Goal: Task Accomplishment & Management: Manage account settings

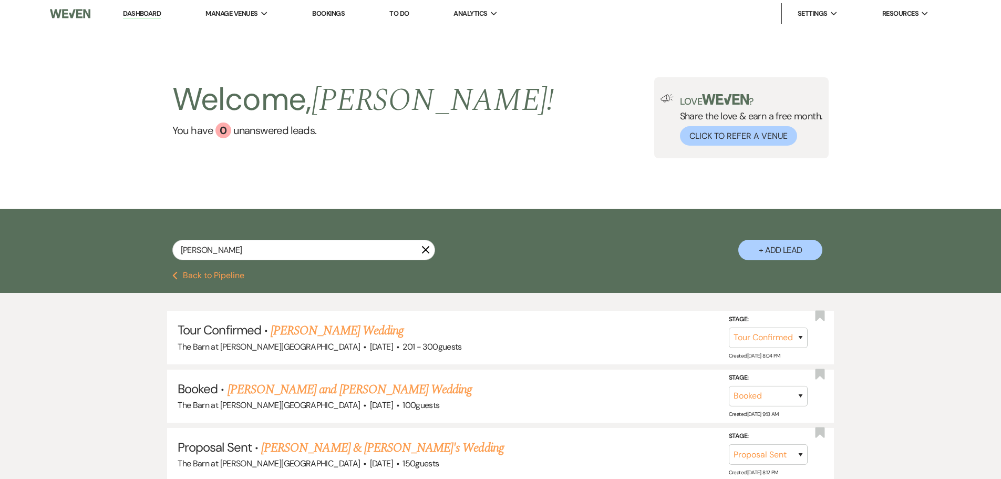
select select "4"
select select "6"
select select "4"
select select "6"
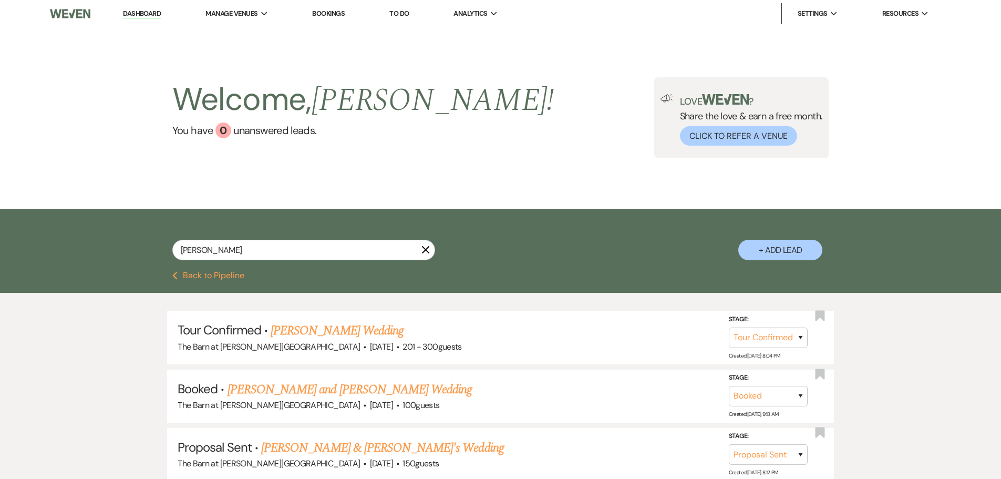
select select "6"
select select "8"
select select "5"
select select "6"
select select "5"
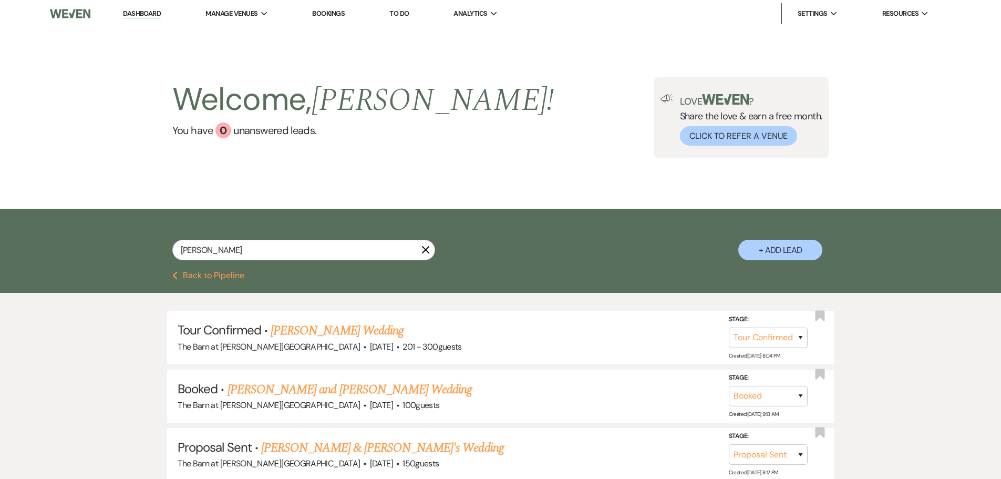
select select "6"
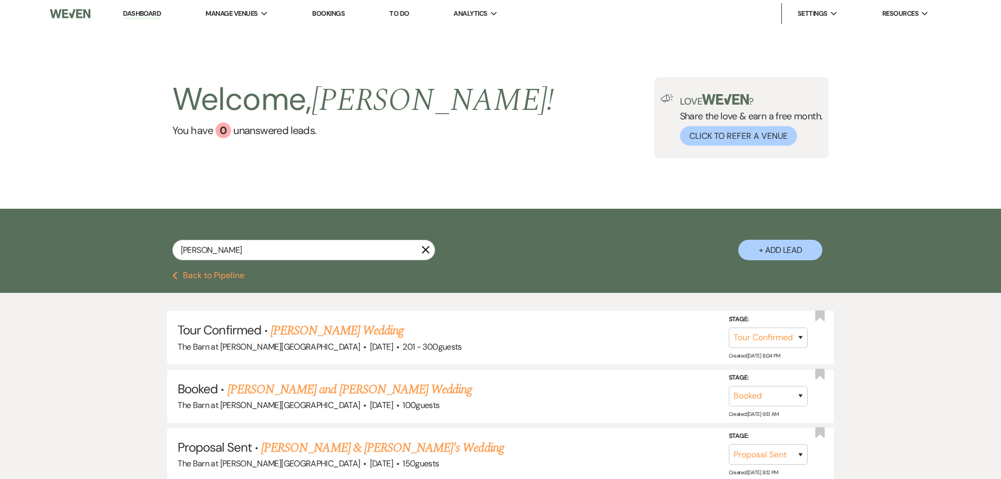
select select "6"
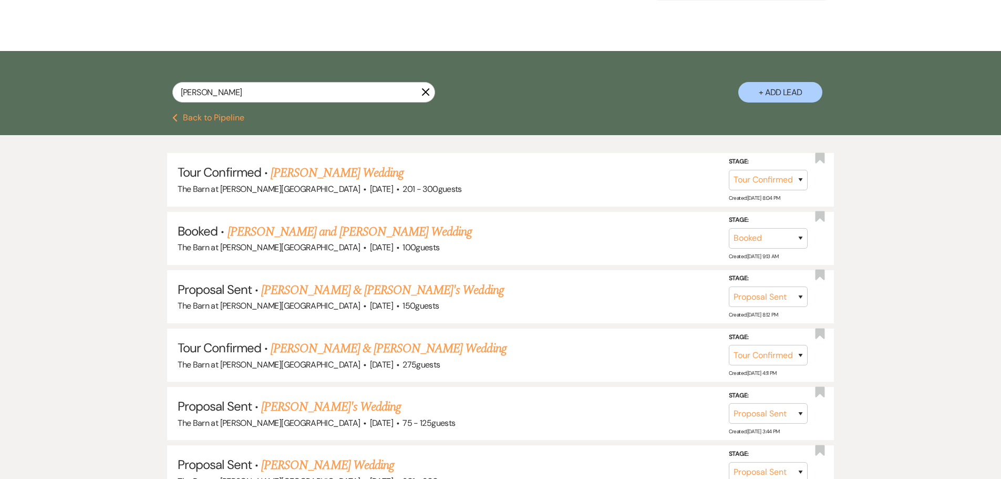
click at [207, 116] on button "Previous Back to Pipeline" at bounding box center [208, 118] width 72 height 8
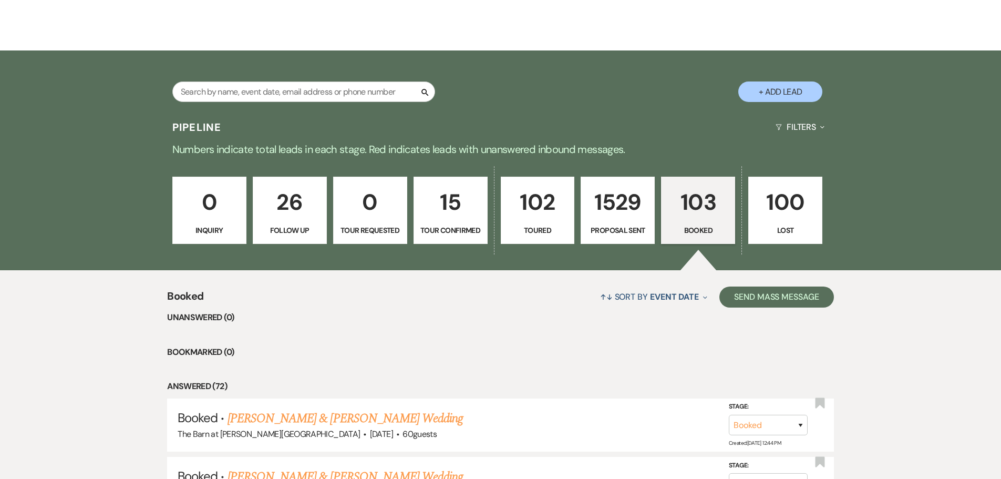
scroll to position [211, 0]
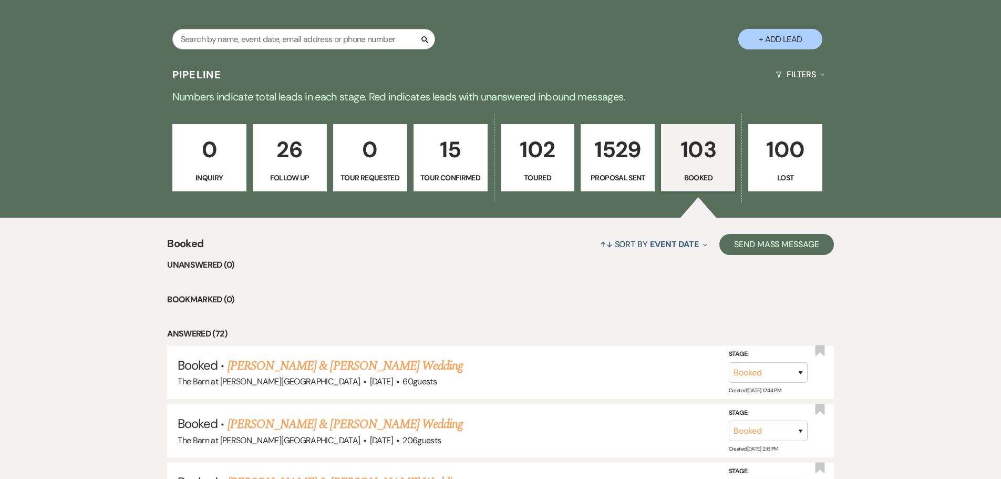
click at [272, 174] on p "Follow Up" at bounding box center [290, 178] width 60 height 12
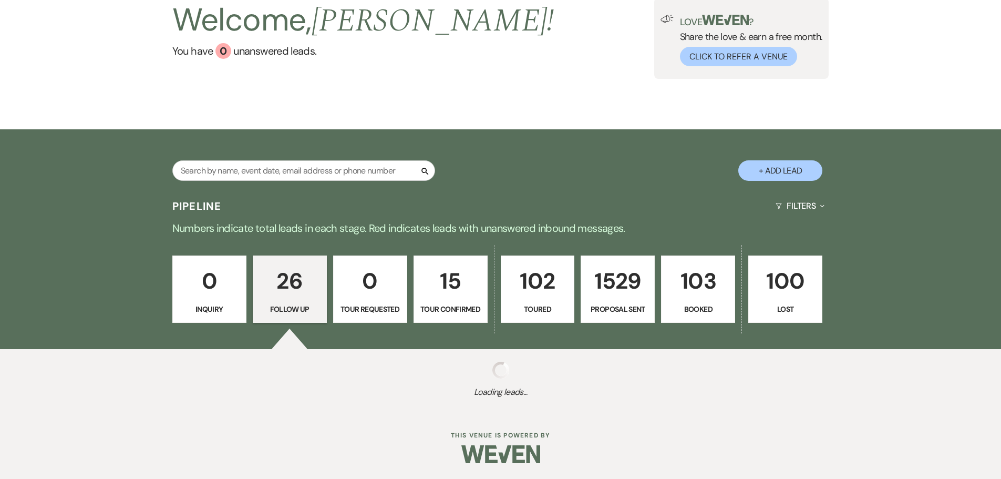
scroll to position [211, 0]
select select "9"
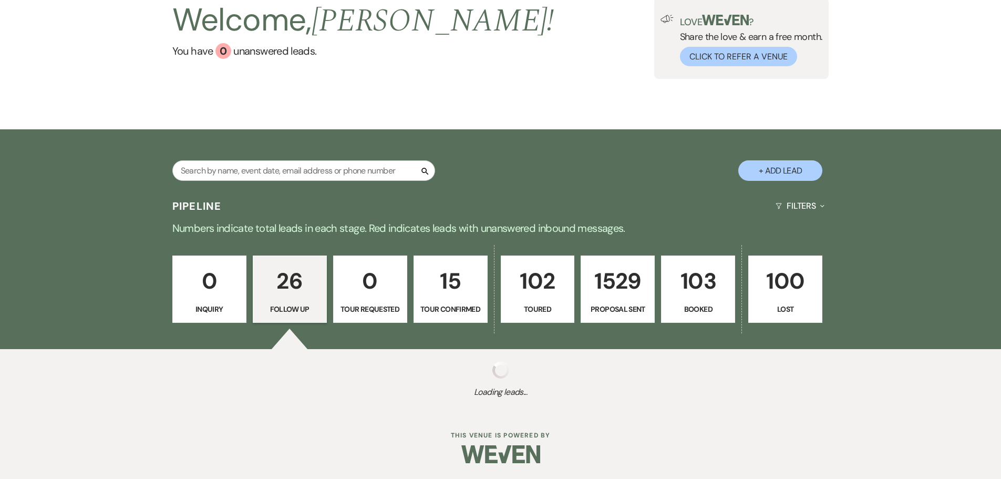
select select "9"
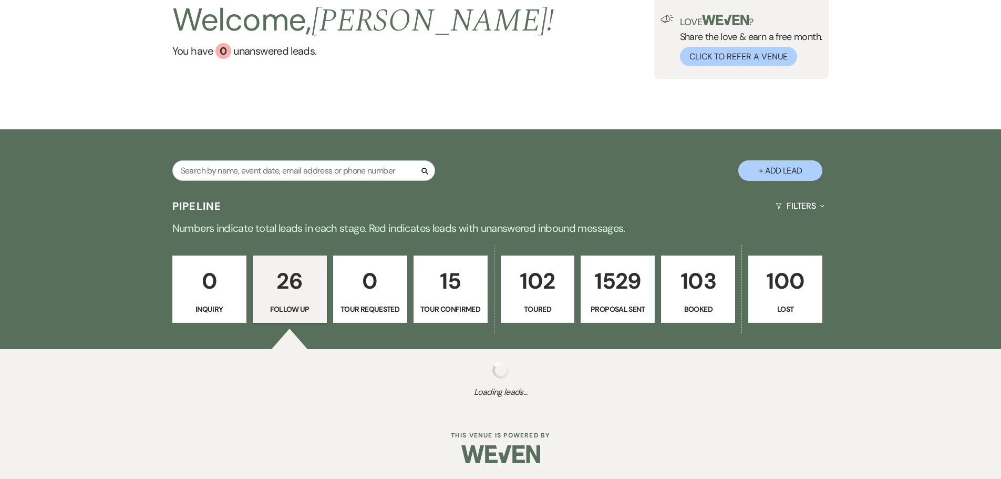
select select "9"
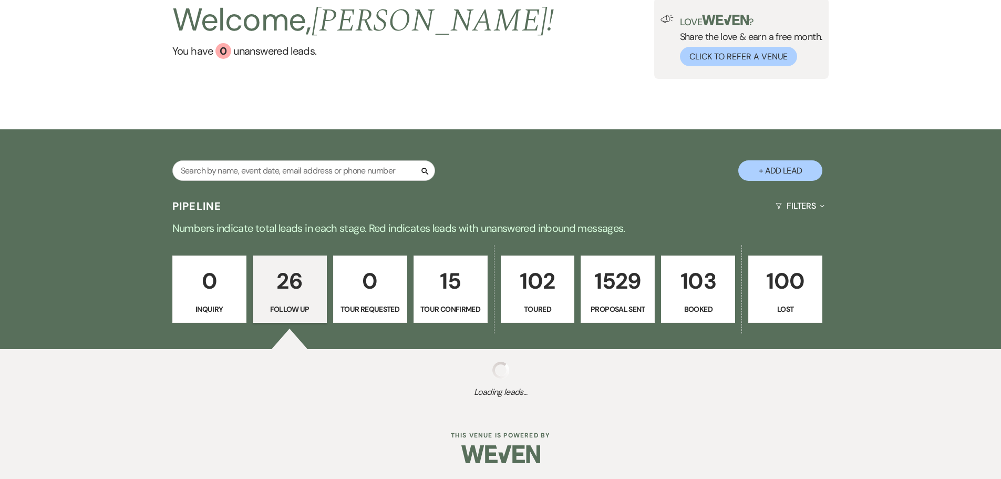
select select "9"
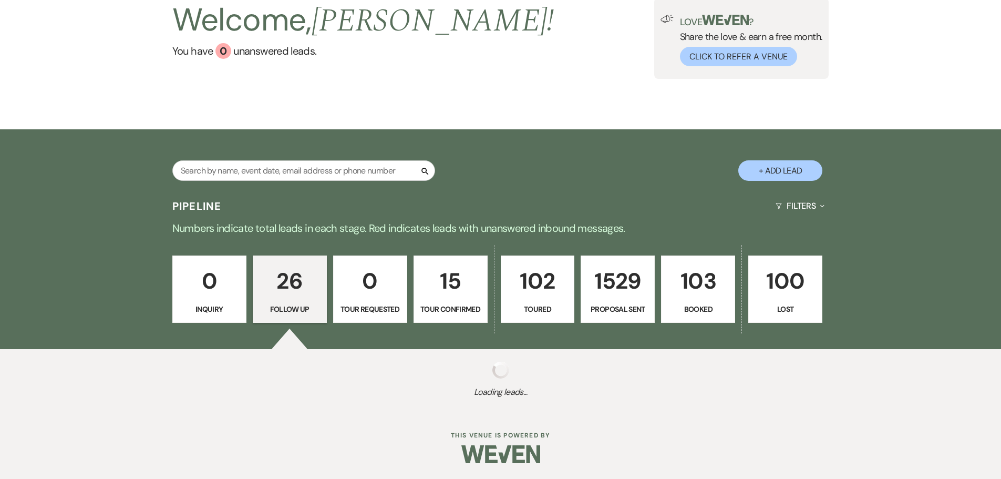
select select "9"
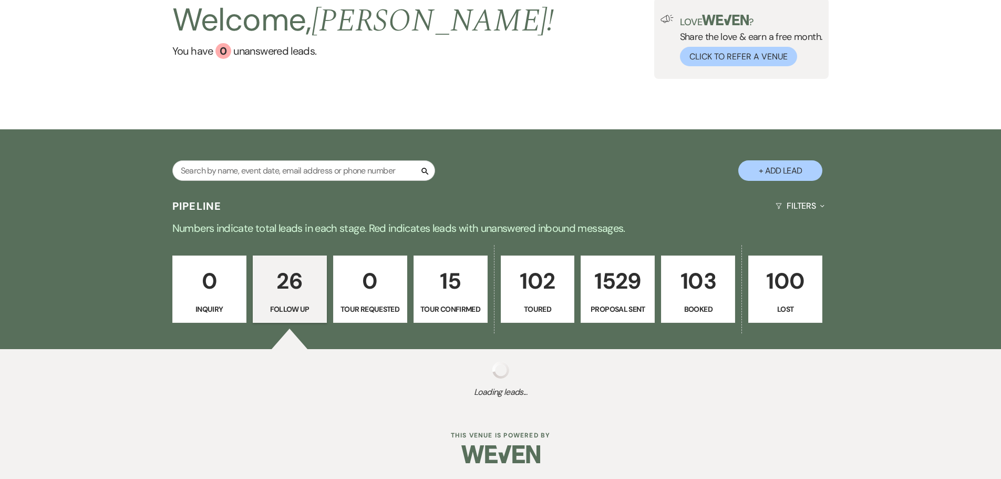
select select "9"
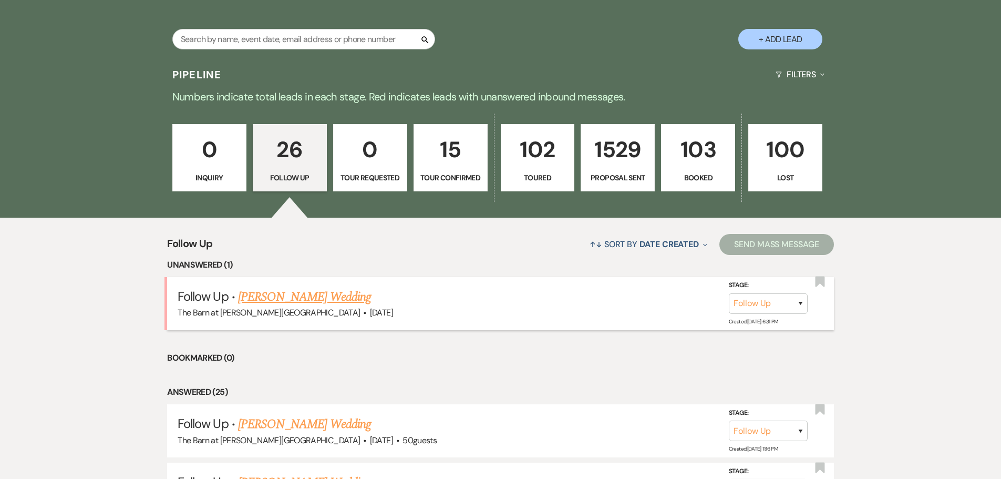
click at [295, 294] on link "[PERSON_NAME] Wedding" at bounding box center [304, 296] width 133 height 19
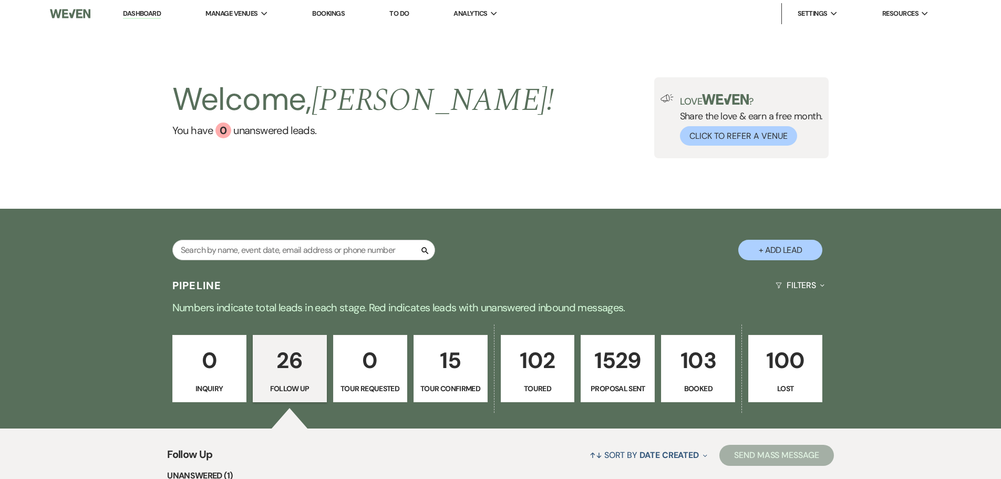
select select "9"
select select "2"
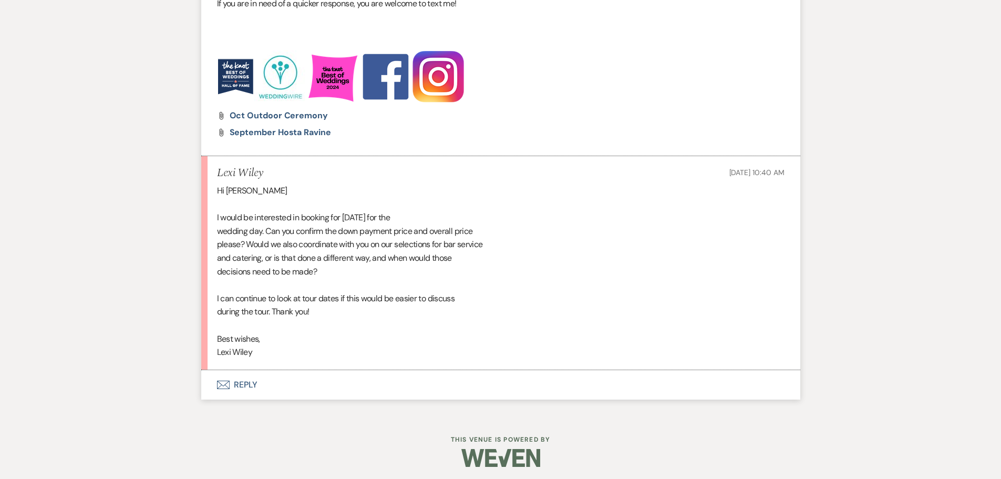
scroll to position [1637, 0]
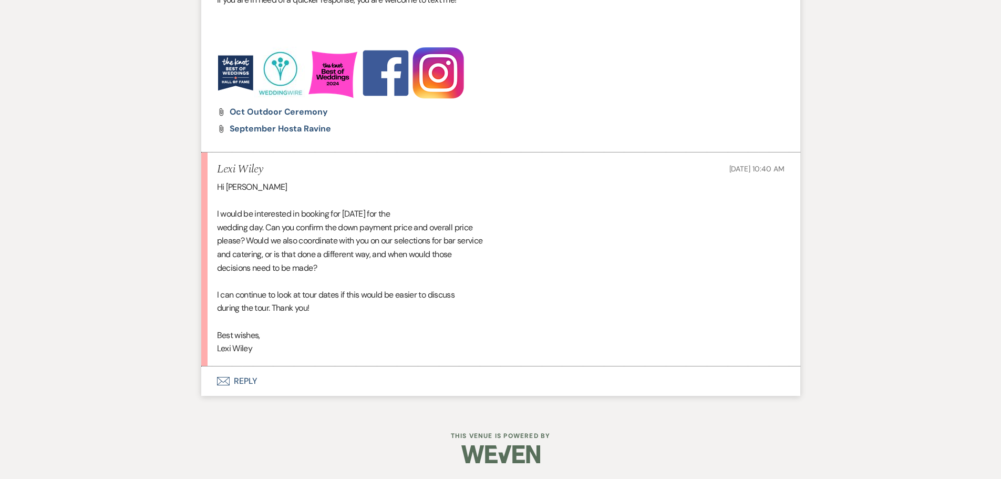
click at [252, 382] on button "Envelope Reply" at bounding box center [500, 380] width 599 height 29
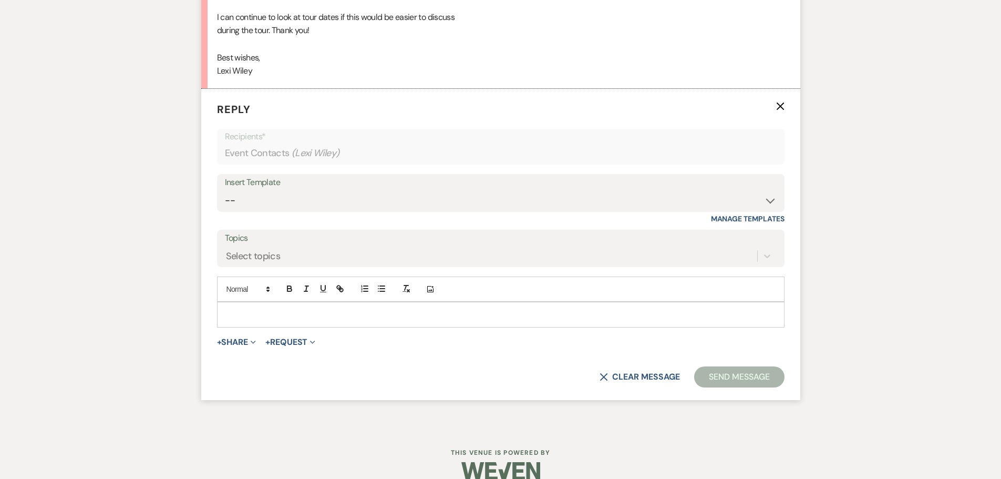
scroll to position [1920, 0]
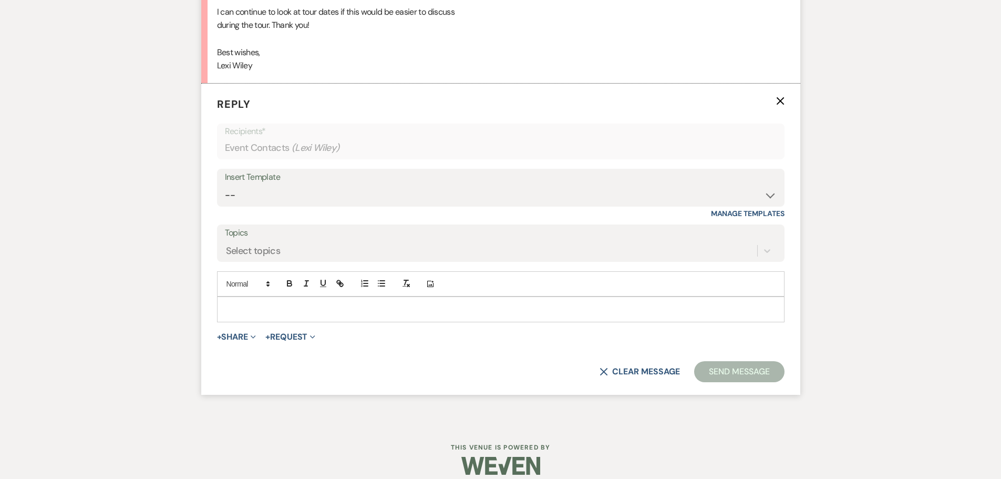
click at [229, 305] on p at bounding box center [500, 309] width 551 height 12
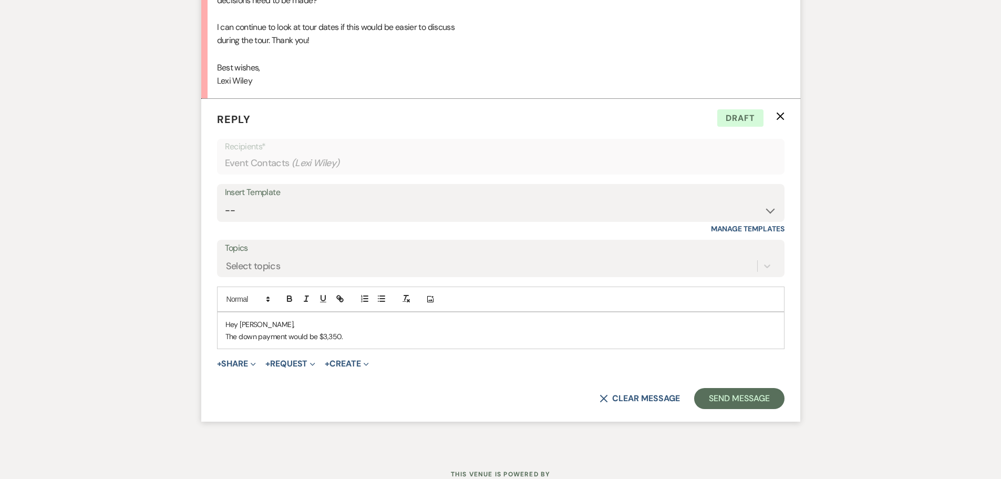
scroll to position [1944, 0]
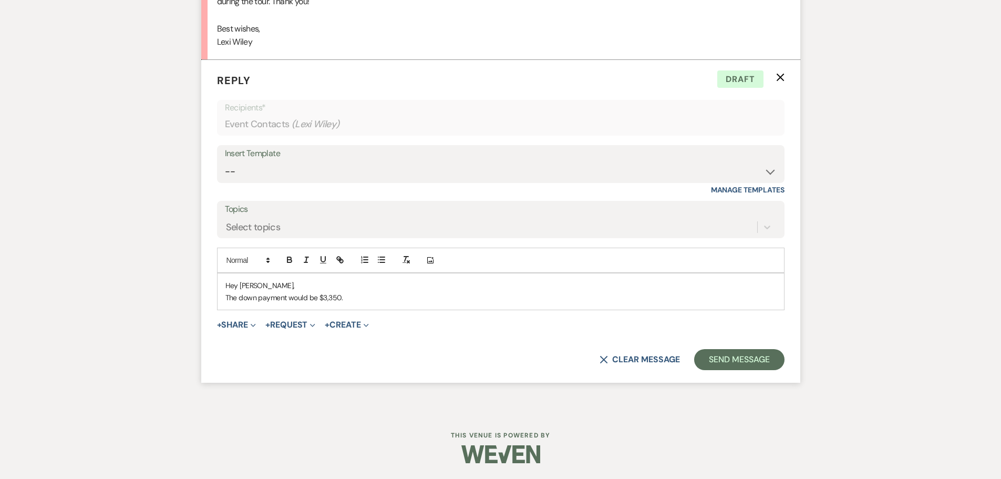
click at [238, 299] on p "The down payment would be $3,350." at bounding box center [500, 298] width 551 height 12
click at [331, 300] on p "The overall venue rental is $6,700 so a down payment would be $3,350." at bounding box center [500, 298] width 551 height 12
click at [359, 300] on p "The overall venue rental is $6,700 plus tax ($485.75) so a down payment would b…" at bounding box center [500, 298] width 551 height 12
click at [395, 300] on p "The overall venue rental is $6,700 plus tax of $485.75) so a down payment would…" at bounding box center [500, 298] width 551 height 12
click at [424, 297] on p "The overall venue rental is $6,700 plus tax of $485.75. Your down payment would…" at bounding box center [500, 298] width 551 height 12
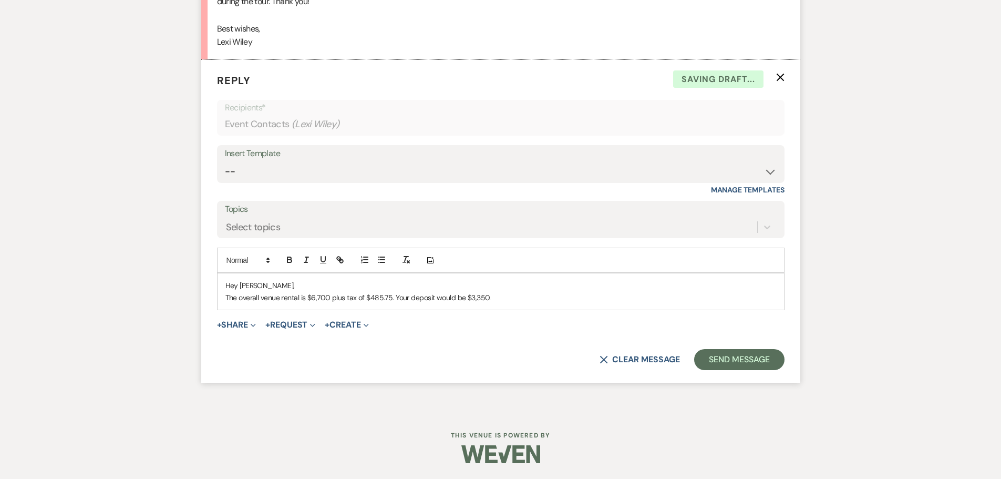
click at [485, 295] on p "The overall venue rental is $6,700 plus tax of $485.75. Your deposit would be $…" at bounding box center [500, 298] width 551 height 12
click at [589, 297] on p "The overall venue rental is $6,700 plus tax of $485.75. Your deposit would be $…" at bounding box center [500, 298] width 551 height 12
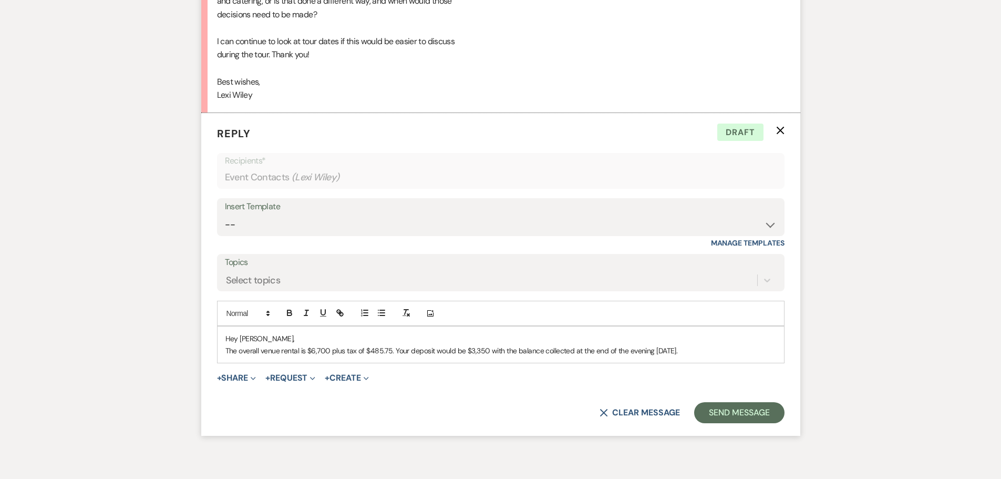
scroll to position [1891, 0]
click at [726, 354] on p "The overall venue rental is $6,700 plus tax of $485.75. Your deposit would be $…" at bounding box center [500, 350] width 551 height 12
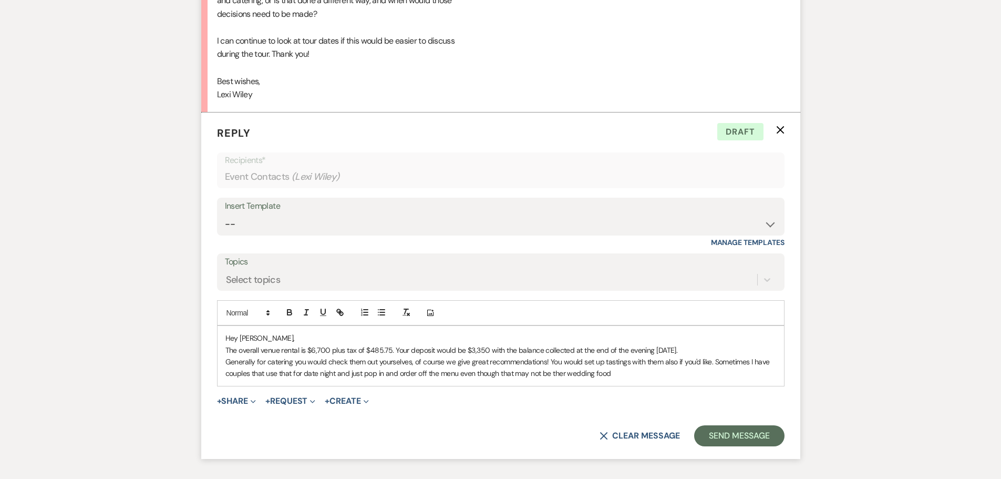
click at [561, 375] on p "Generally for catering you would check them out yourselves, of course we give g…" at bounding box center [500, 368] width 551 height 24
click at [559, 375] on p "Generally for catering you would check them out yourselves, of course we give g…" at bounding box center [500, 368] width 551 height 24
click at [608, 375] on p "Generally for catering you would check them out yourselves, of course we give g…" at bounding box center [500, 368] width 551 height 24
click at [614, 373] on p "Generally for catering you would check them out yourselves, of course we give g…" at bounding box center [500, 368] width 551 height 24
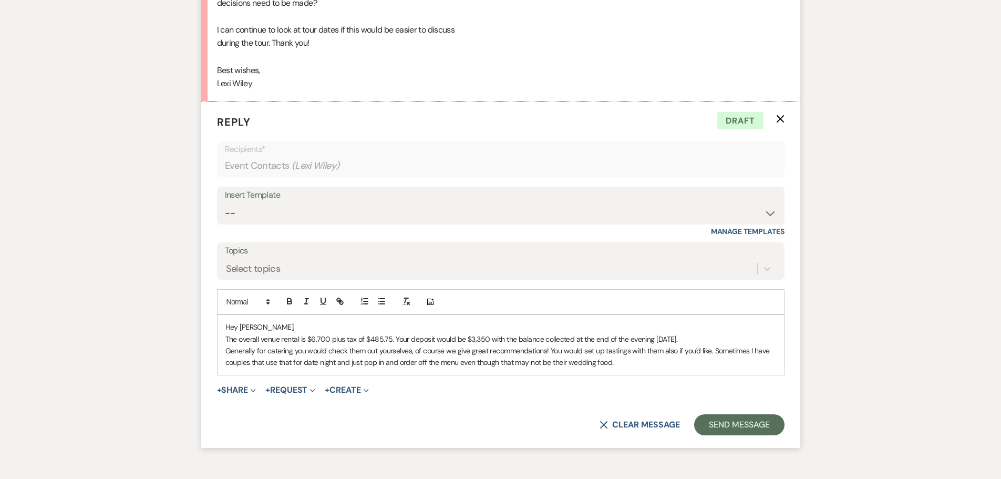
scroll to position [1944, 0]
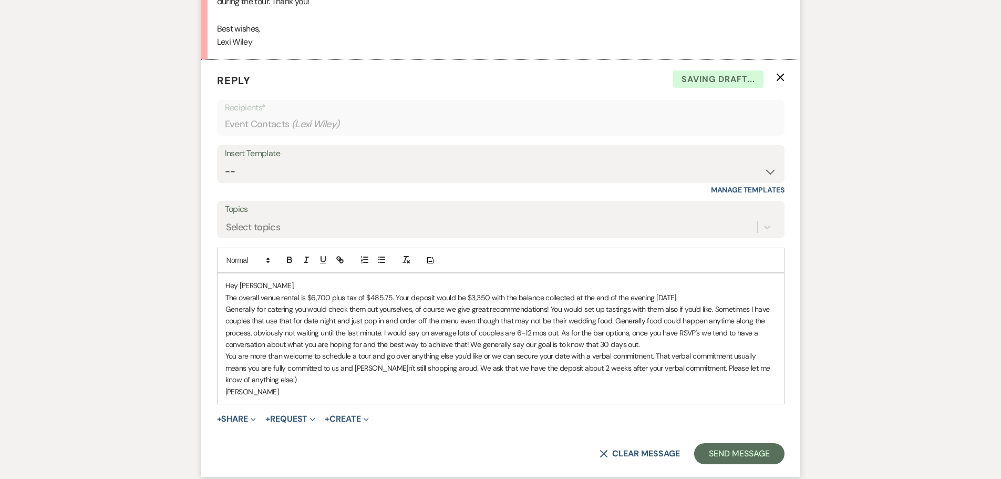
click at [367, 368] on p "You are more than welcome to schedule a tour and go over anything else you'd li…" at bounding box center [500, 367] width 551 height 35
click at [429, 369] on p "You are more than welcome to schedule a tour and go over anything else you'd li…" at bounding box center [500, 367] width 551 height 35
click at [488, 371] on p "You are more than welcome to schedule a tour and go over anything else you'd li…" at bounding box center [500, 367] width 551 height 35
click at [235, 382] on p "You are more than welcome to schedule a tour and go over anything else you'd li…" at bounding box center [500, 367] width 551 height 35
click at [236, 383] on p "You are more than welcome to schedule a tour and go over anything else you'd li…" at bounding box center [500, 367] width 551 height 35
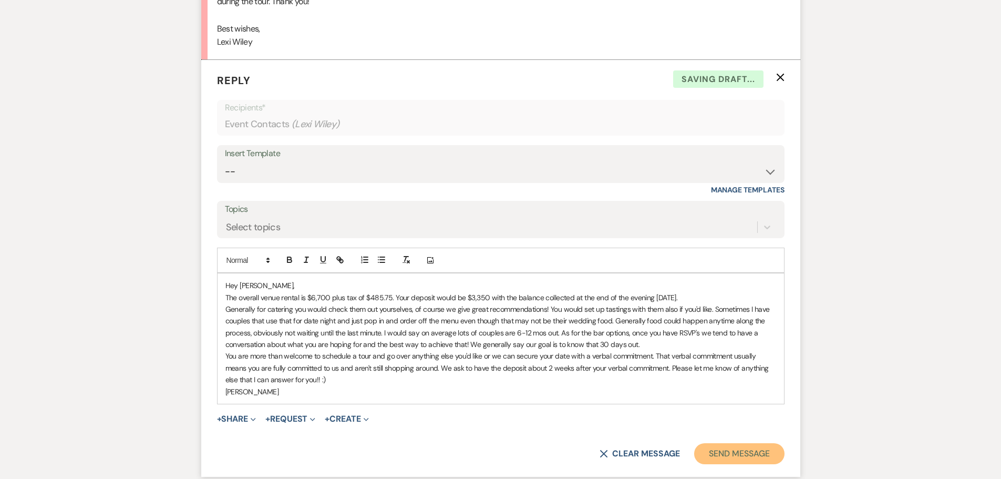
click at [737, 455] on button "Send Message" at bounding box center [739, 453] width 90 height 21
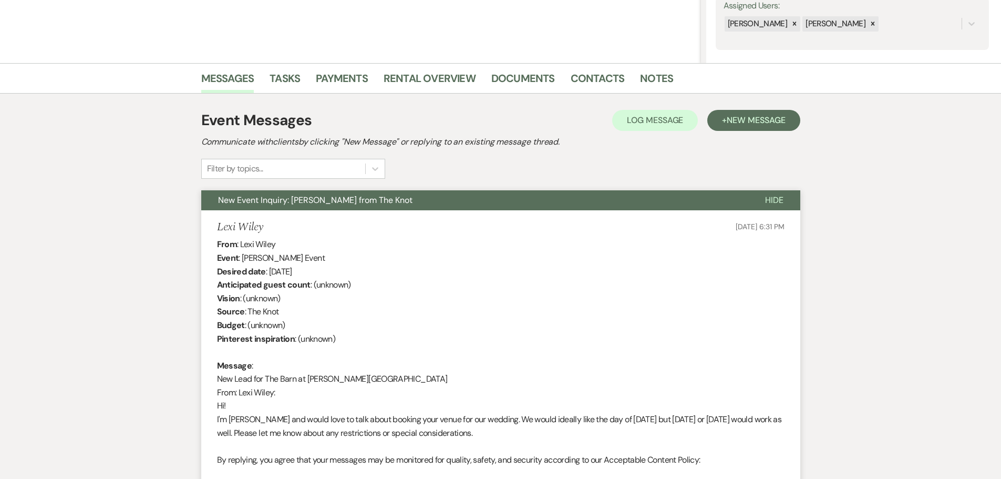
scroll to position [0, 0]
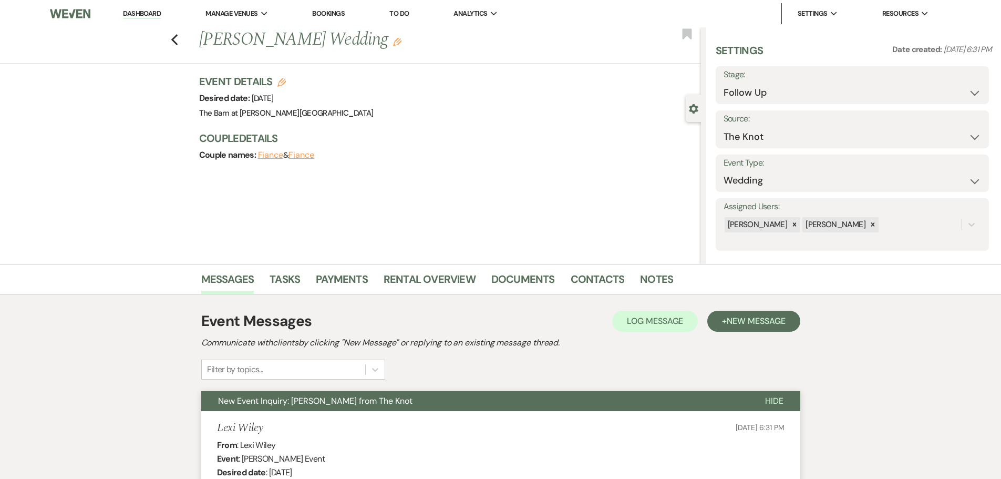
click at [155, 18] on link "Dashboard" at bounding box center [142, 14] width 38 height 10
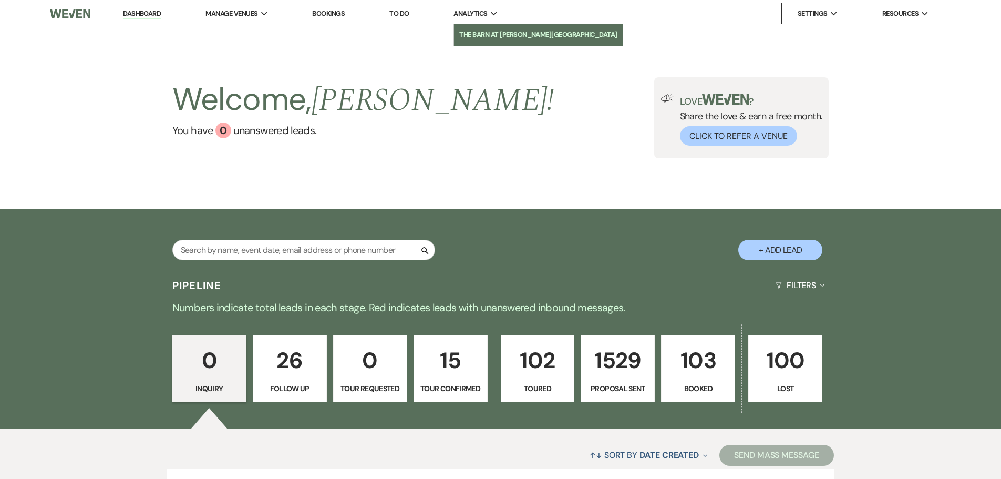
click at [473, 36] on li "The Barn at [PERSON_NAME][GEOGRAPHIC_DATA]" at bounding box center [538, 34] width 158 height 11
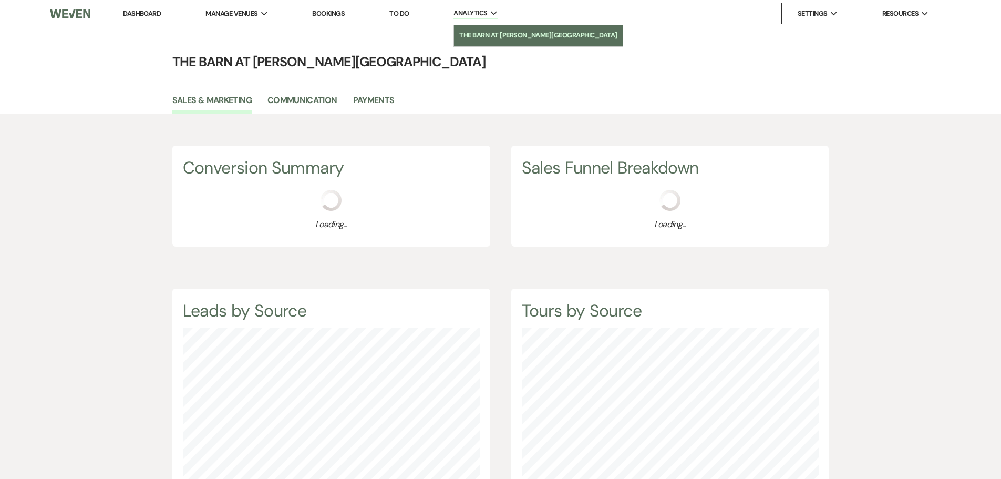
scroll to position [479, 1001]
click at [145, 15] on link "Dashboard" at bounding box center [142, 13] width 38 height 9
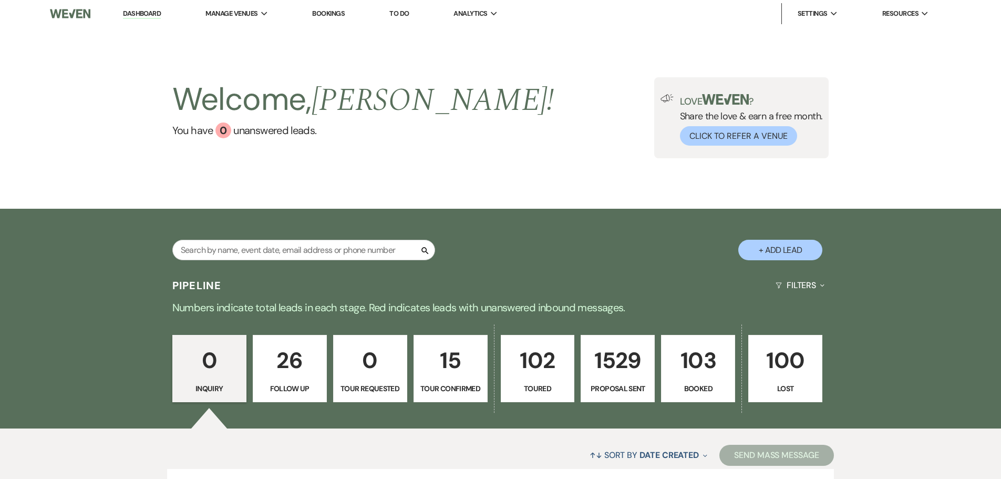
click at [131, 14] on link "Dashboard" at bounding box center [142, 14] width 38 height 10
click at [239, 38] on li "The Barn at [PERSON_NAME][GEOGRAPHIC_DATA]" at bounding box center [290, 34] width 158 height 11
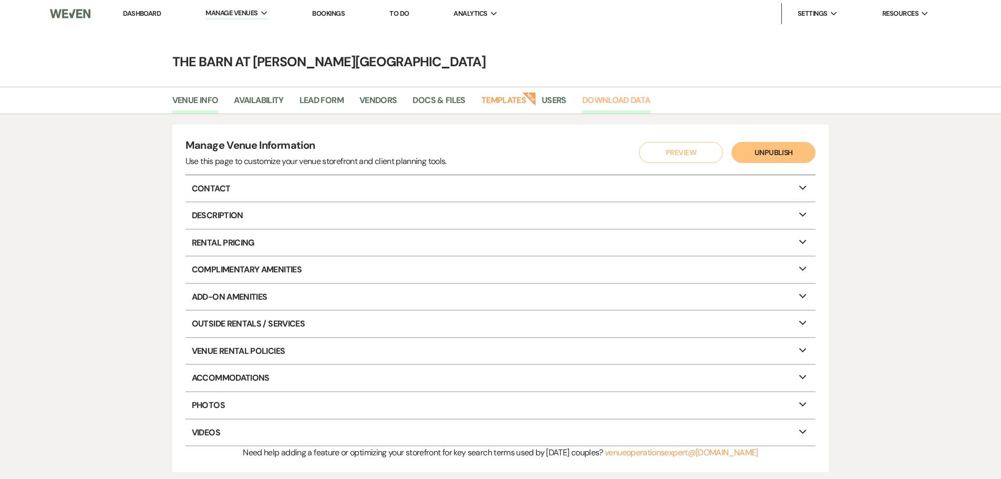
click at [610, 104] on link "Download Data" at bounding box center [616, 104] width 68 height 20
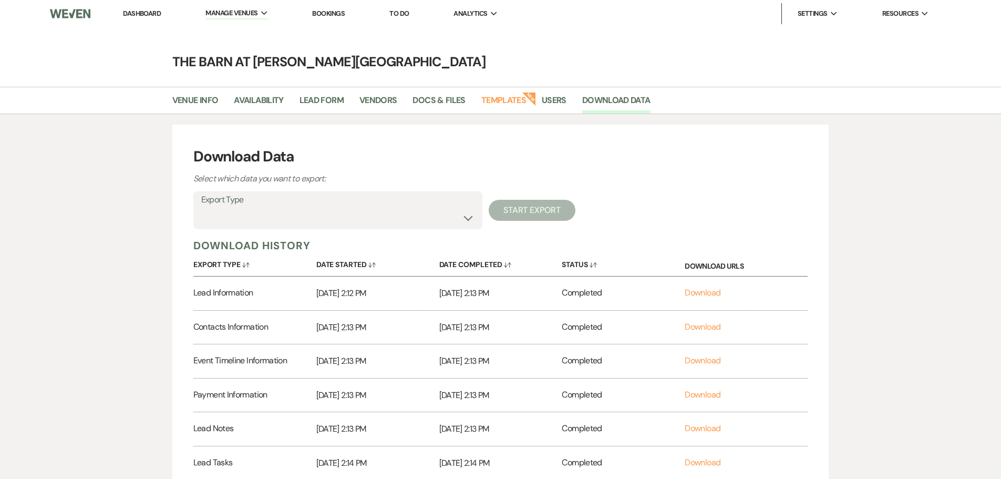
click at [153, 14] on link "Dashboard" at bounding box center [142, 13] width 38 height 9
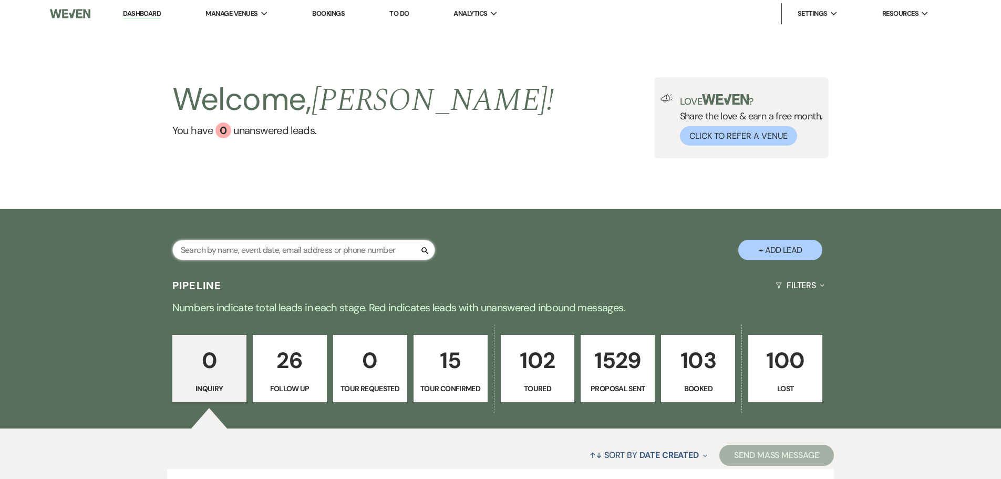
click at [219, 250] on input "text" at bounding box center [303, 250] width 263 height 20
type input "zenius"
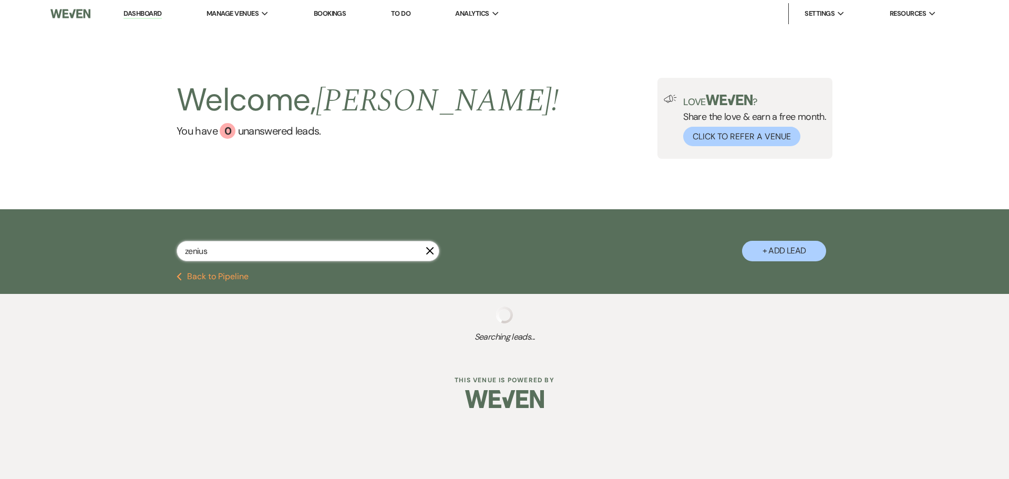
select select "6"
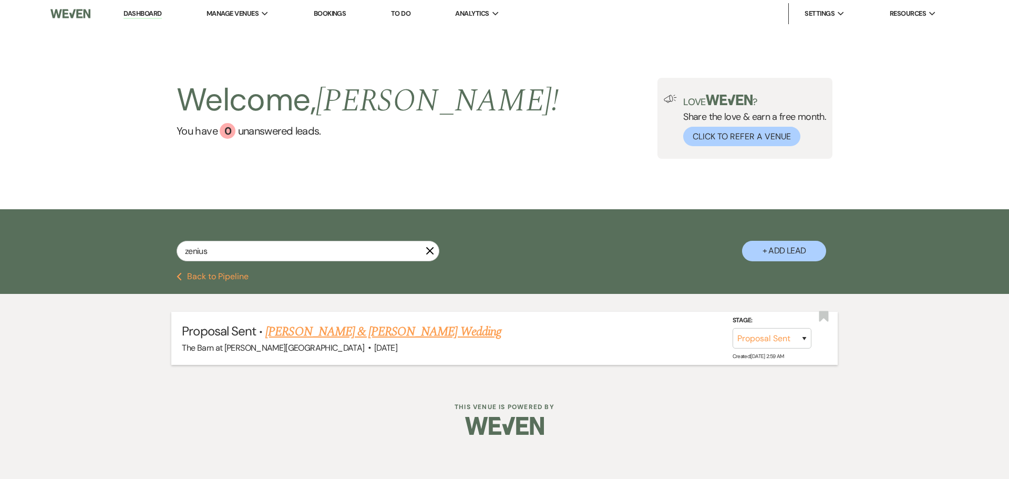
click at [342, 331] on link "[PERSON_NAME] & [PERSON_NAME] Wedding" at bounding box center [382, 331] width 235 height 19
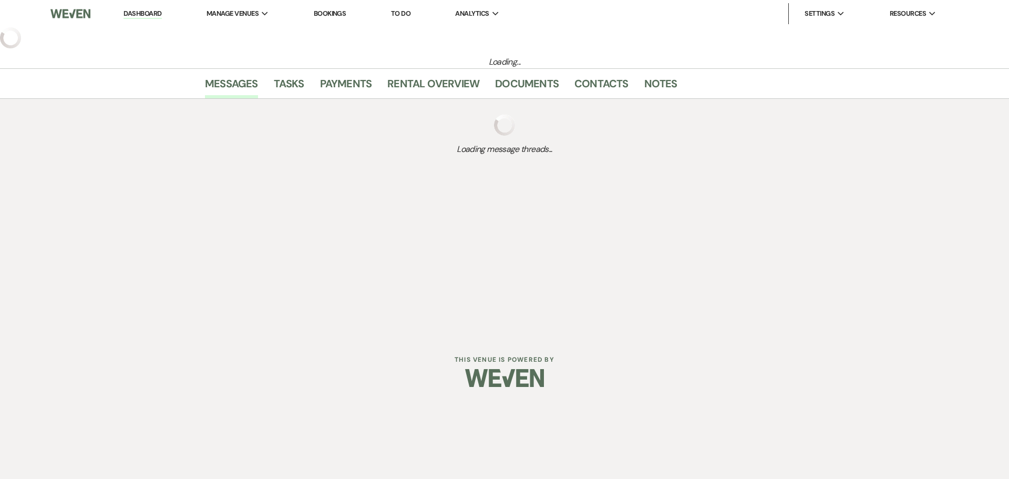
select select "6"
select select "5"
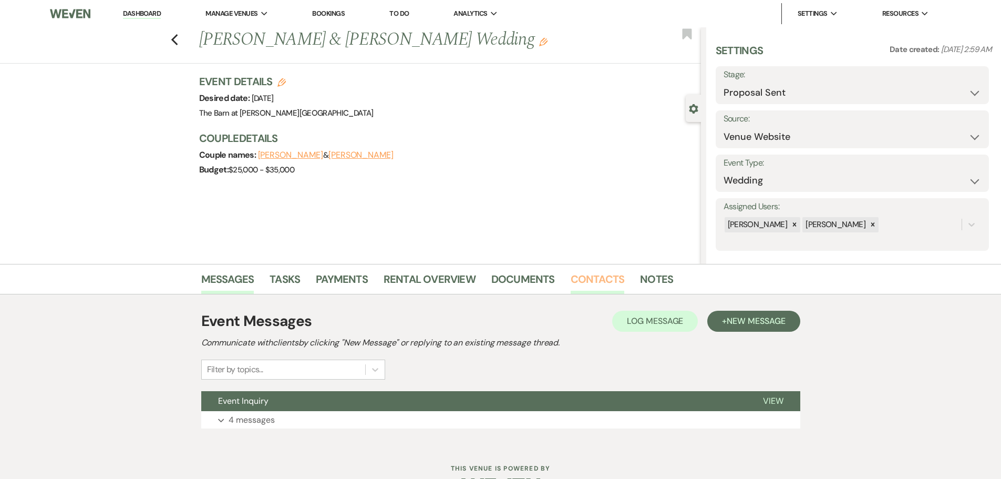
click at [591, 285] on link "Contacts" at bounding box center [598, 282] width 54 height 23
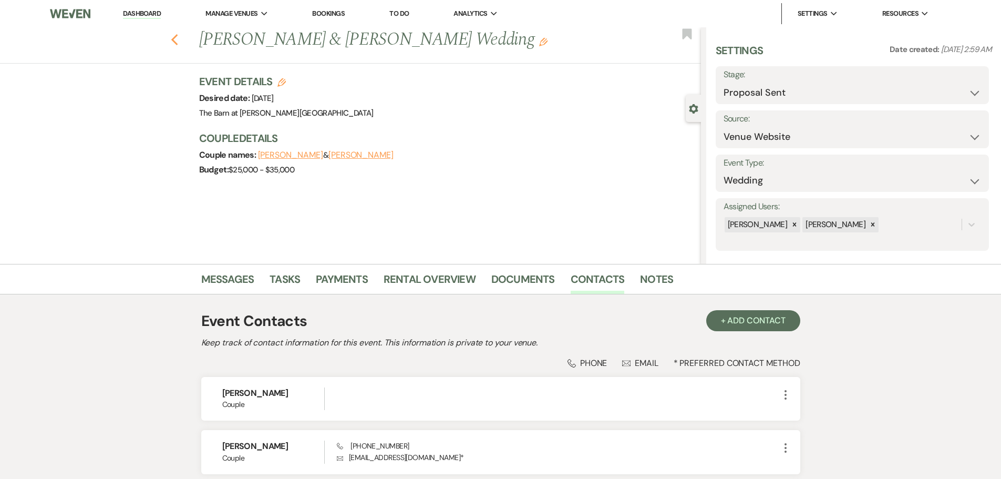
click at [178, 44] on icon "Previous" at bounding box center [175, 40] width 8 height 13
select select "6"
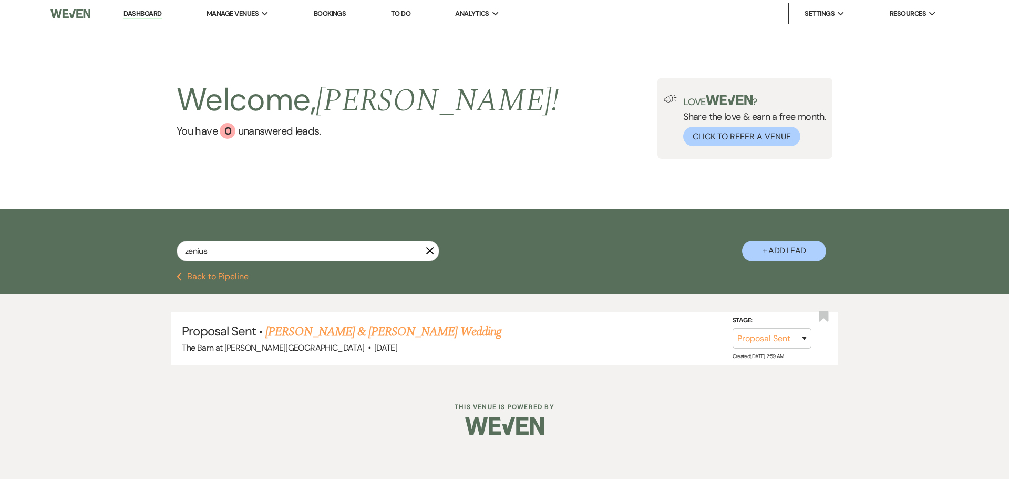
click at [430, 250] on icon "X" at bounding box center [430, 250] width 8 height 8
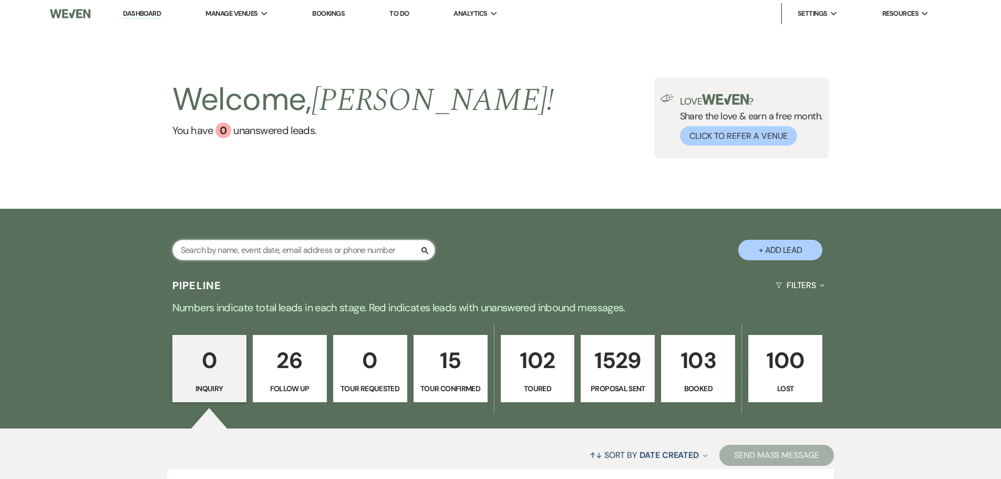
click at [223, 244] on input "text" at bounding box center [303, 250] width 263 height 20
type input "kaforski"
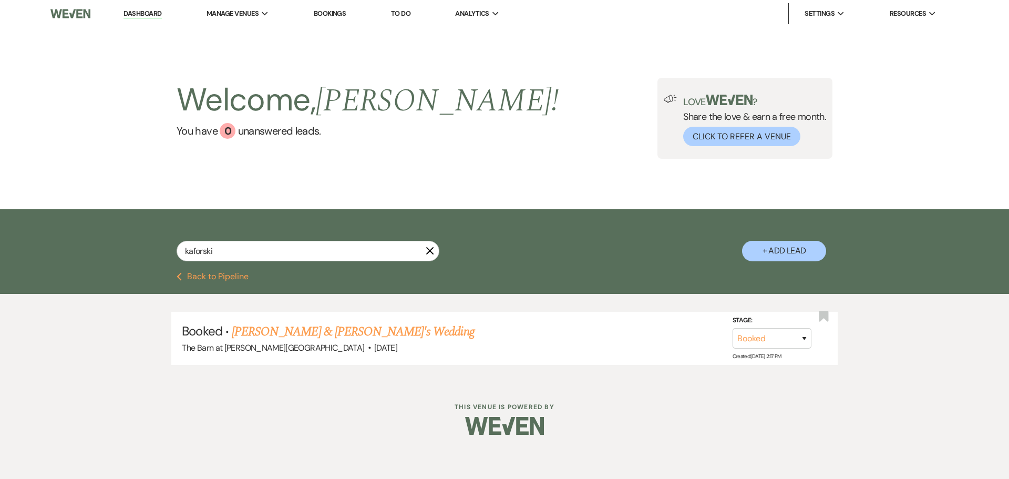
click at [131, 15] on link "Dashboard" at bounding box center [143, 14] width 38 height 10
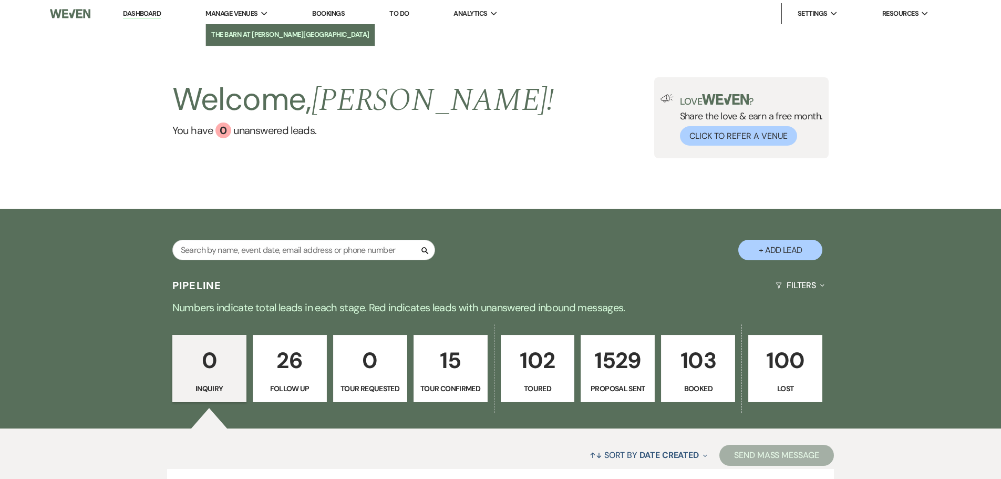
click at [257, 36] on li "The Barn at [PERSON_NAME][GEOGRAPHIC_DATA]" at bounding box center [290, 34] width 158 height 11
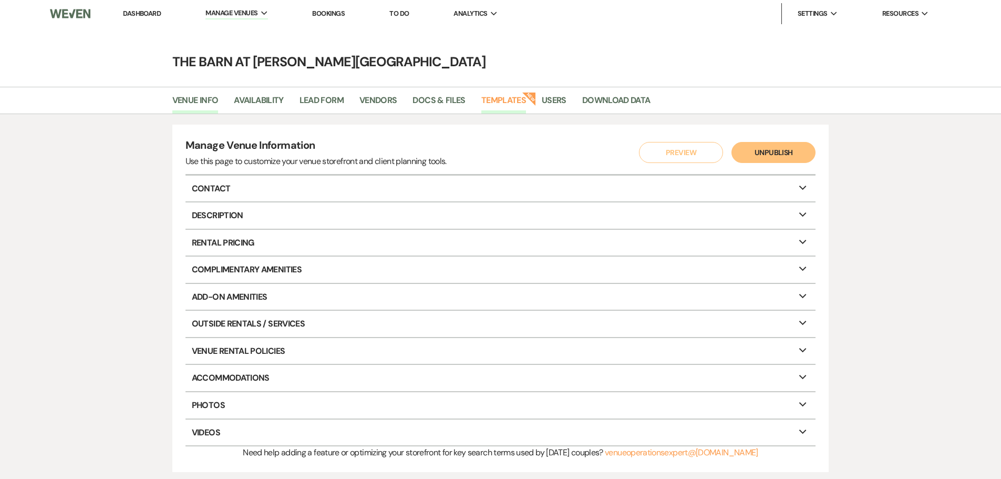
click at [511, 99] on link "Templates" at bounding box center [503, 104] width 45 height 20
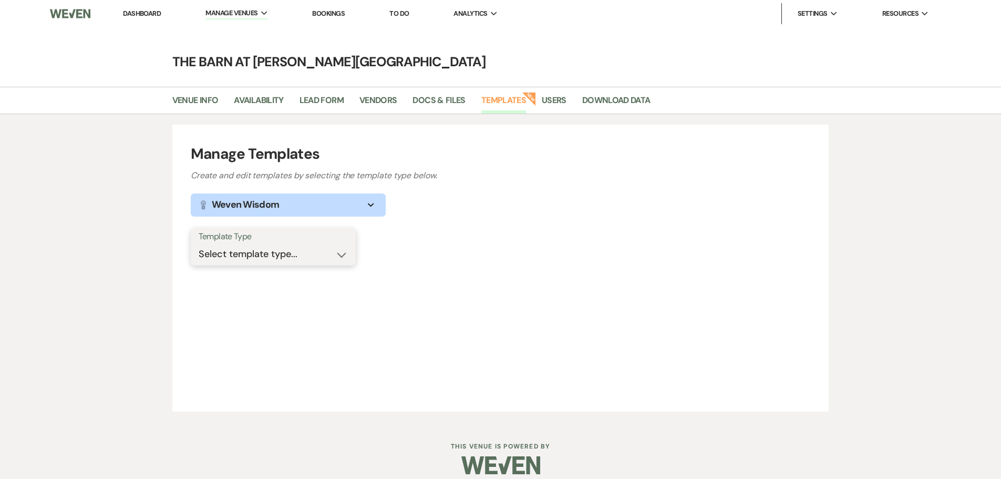
click at [259, 250] on select "Select template type... Task List Message Templates Payment Plan Inventory Item…" at bounding box center [273, 254] width 149 height 20
select select "Message Templates"
click at [199, 244] on select "Select template type... Task List Message Templates Payment Plan Inventory Item…" at bounding box center [273, 254] width 149 height 20
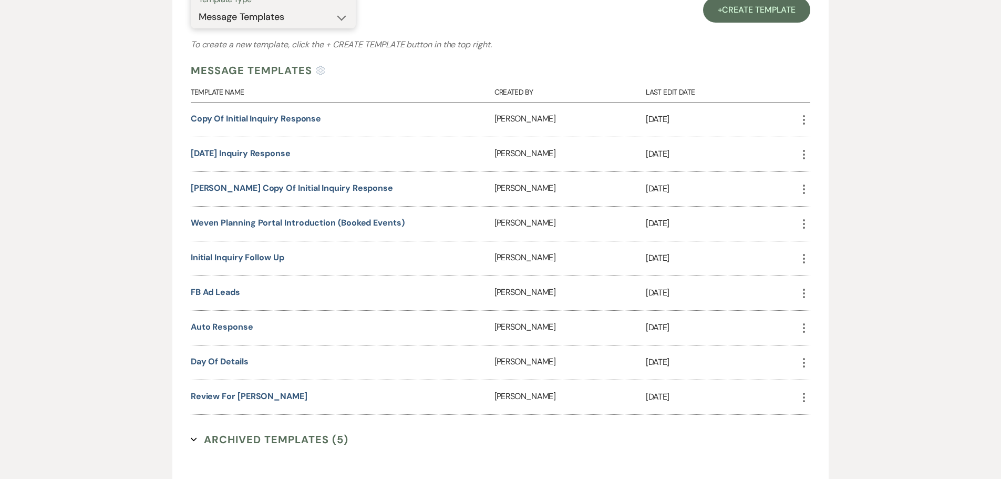
scroll to position [263, 0]
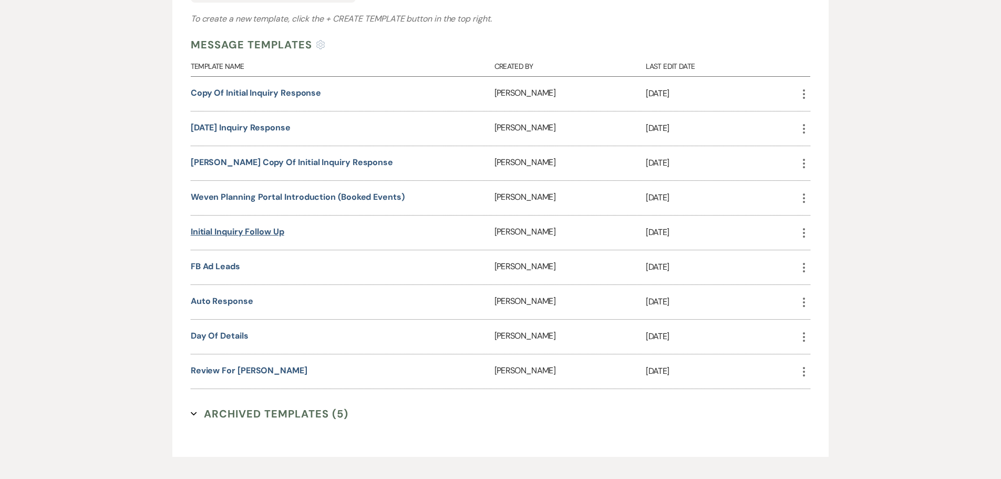
click at [256, 232] on link "Initial Inquiry Follow up" at bounding box center [238, 231] width 94 height 11
click at [228, 302] on link "Auto response" at bounding box center [222, 300] width 63 height 11
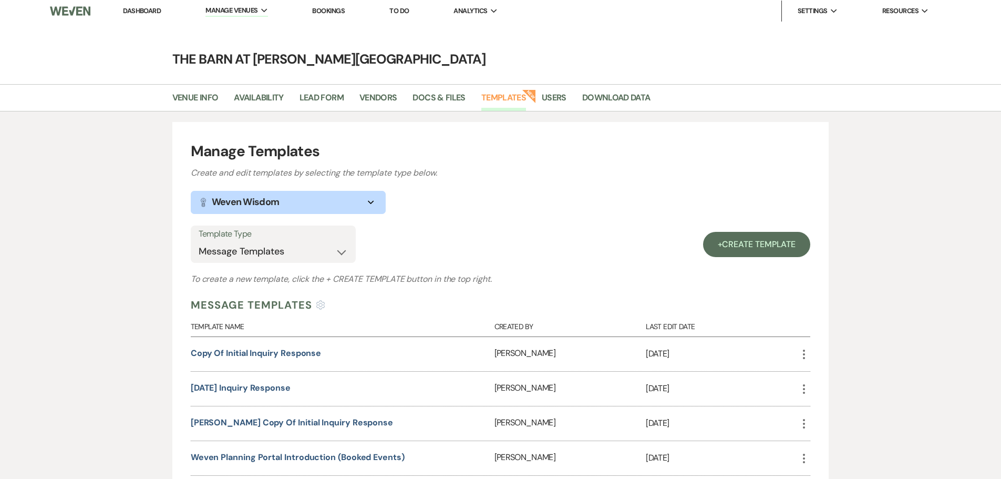
scroll to position [0, 0]
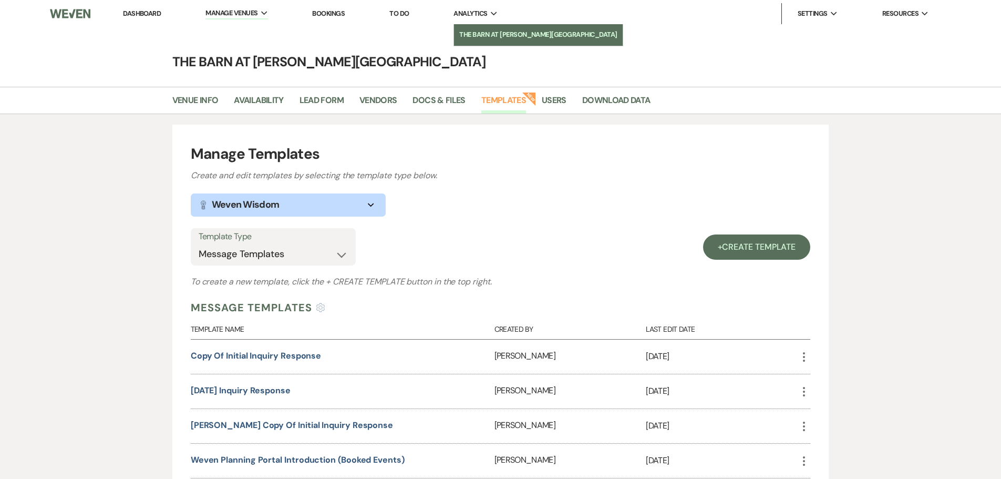
click at [485, 35] on li "The Barn at [PERSON_NAME][GEOGRAPHIC_DATA]" at bounding box center [538, 34] width 158 height 11
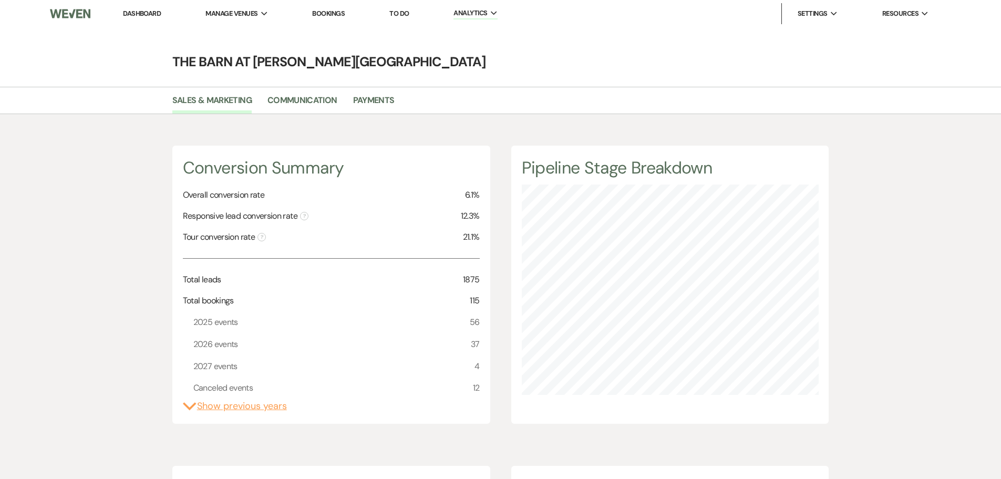
scroll to position [479, 1001]
click at [390, 99] on link "Payments" at bounding box center [374, 104] width 42 height 20
select select "2025"
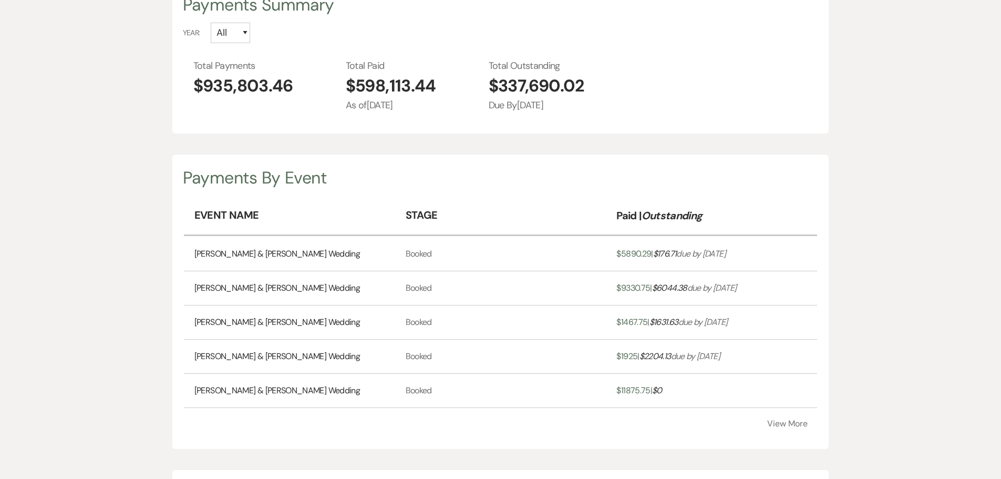
scroll to position [210, 0]
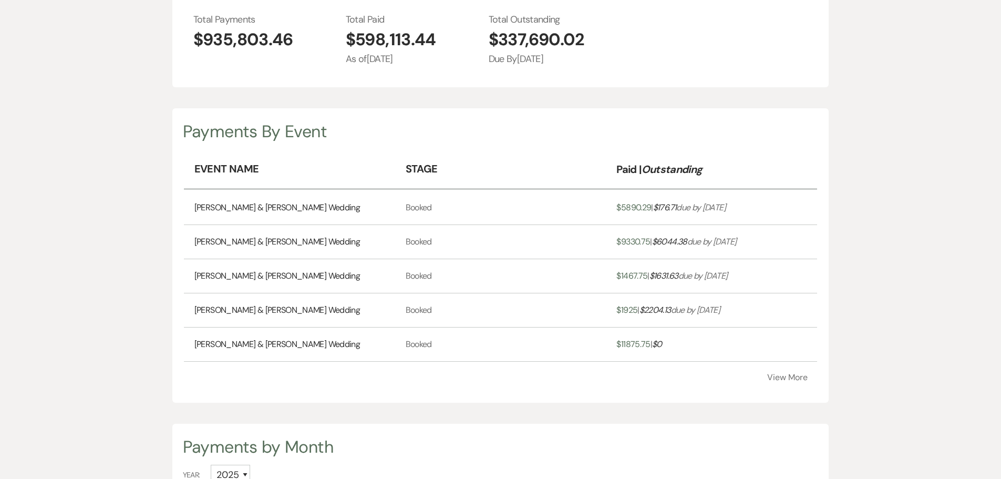
click at [791, 384] on div "Payments By Event Event Name Stage Paid | Outstanding [PERSON_NAME] & [PERSON_N…" at bounding box center [500, 255] width 657 height 294
click at [790, 376] on button "View More" at bounding box center [787, 377] width 40 height 8
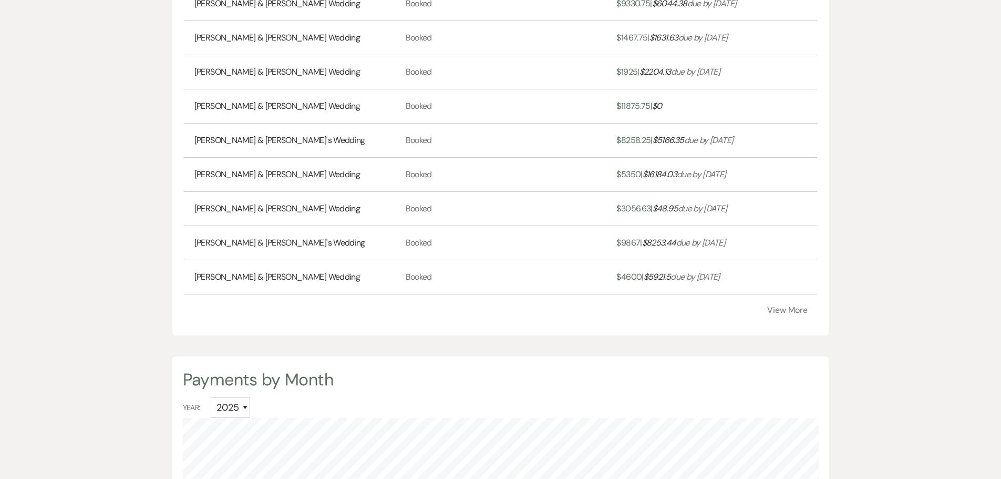
scroll to position [473, 0]
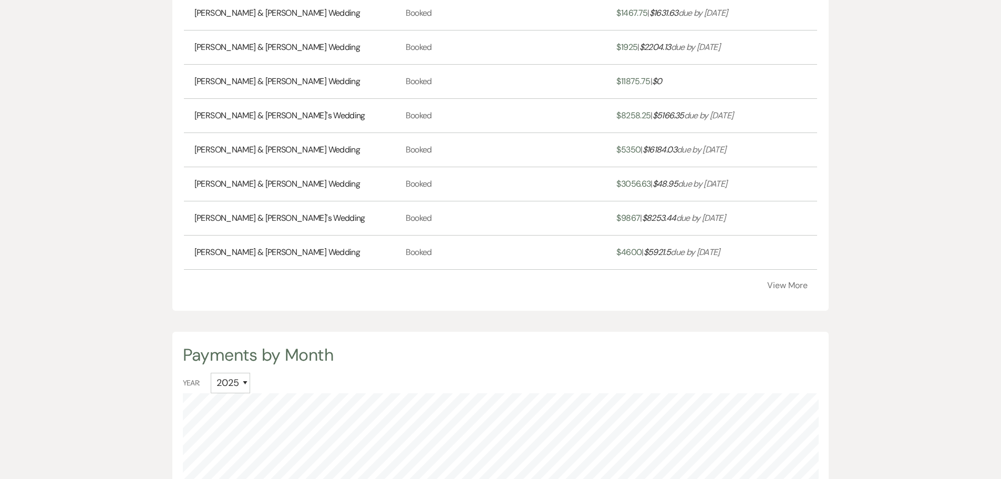
click at [773, 287] on button "View More" at bounding box center [787, 285] width 40 height 8
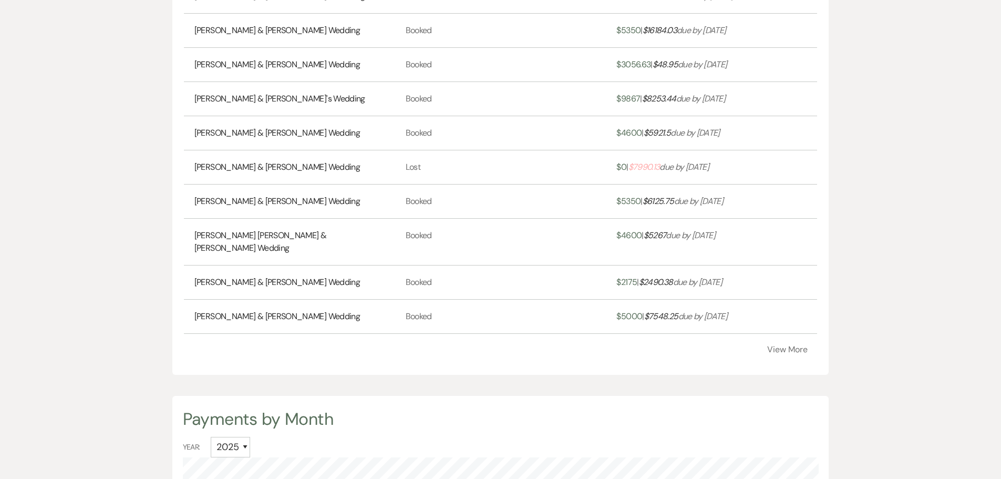
scroll to position [631, 0]
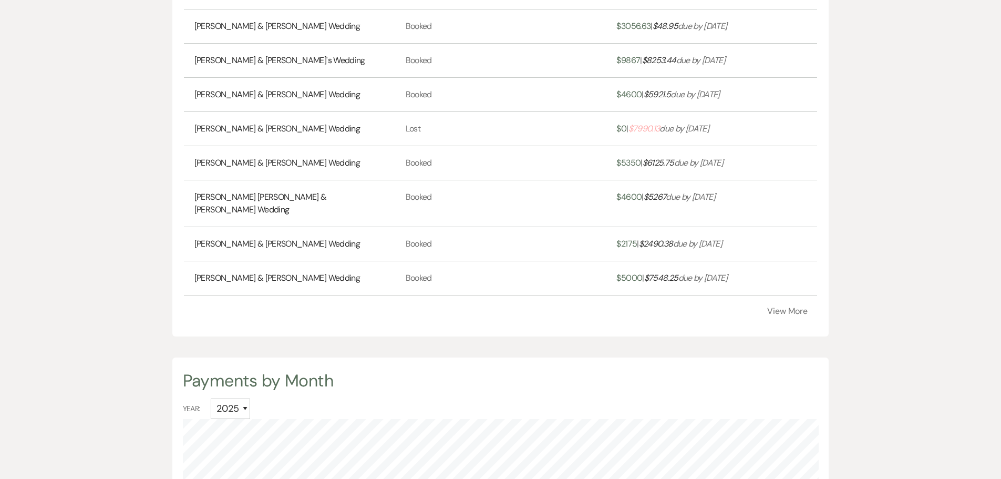
click at [775, 307] on button "View More" at bounding box center [787, 311] width 40 height 8
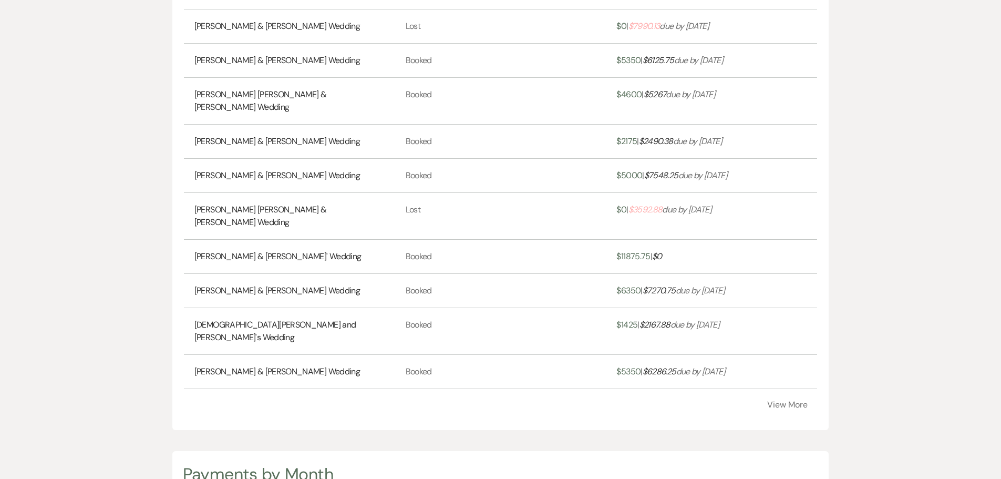
scroll to position [736, 0]
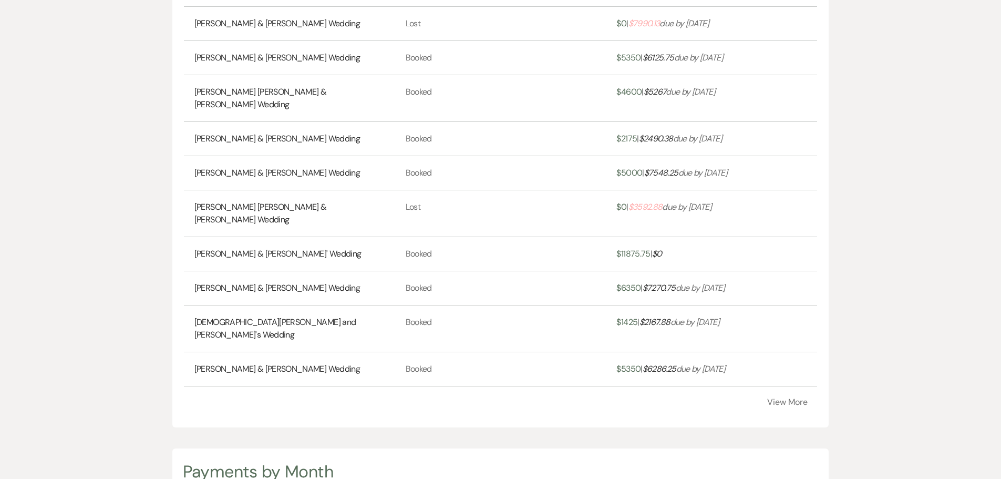
click at [785, 398] on button "View More" at bounding box center [787, 402] width 40 height 8
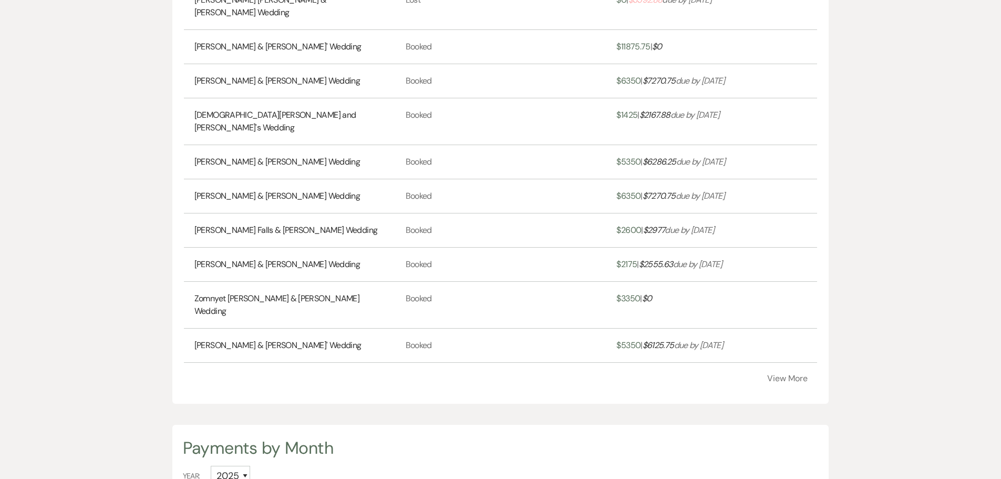
scroll to position [946, 0]
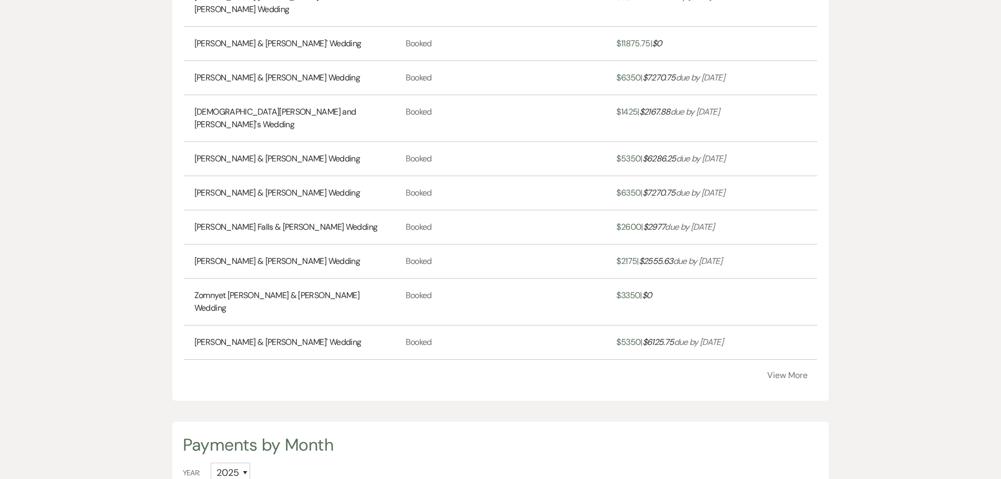
click at [783, 371] on button "View More" at bounding box center [787, 375] width 40 height 8
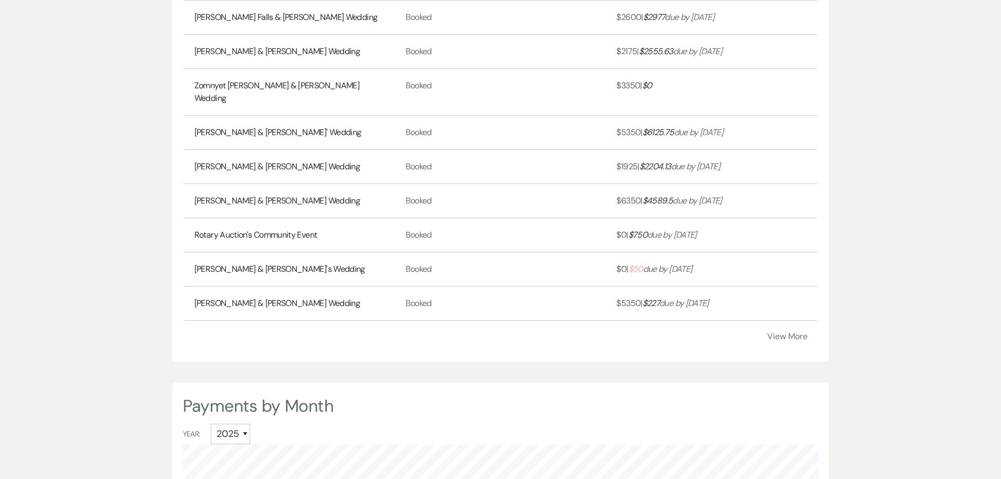
scroll to position [1156, 0]
click at [779, 332] on button "View More" at bounding box center [787, 336] width 40 height 8
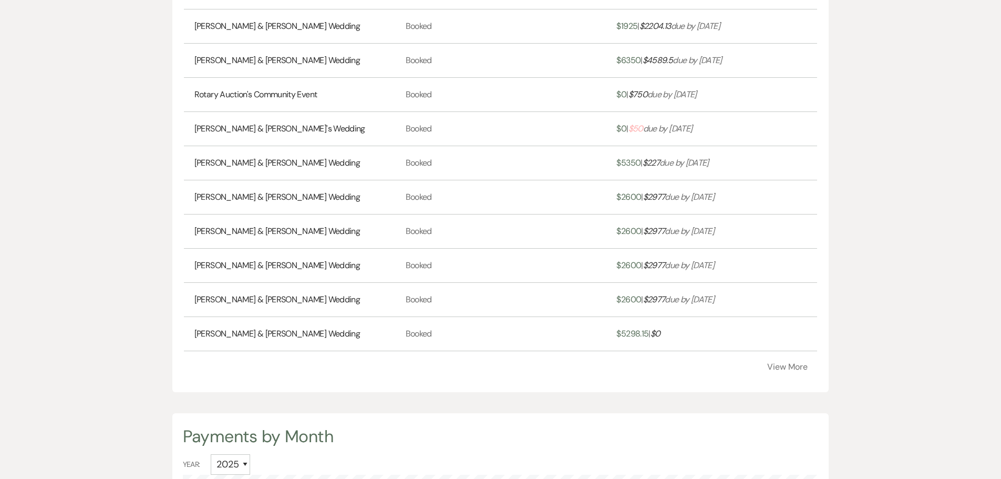
scroll to position [1314, 0]
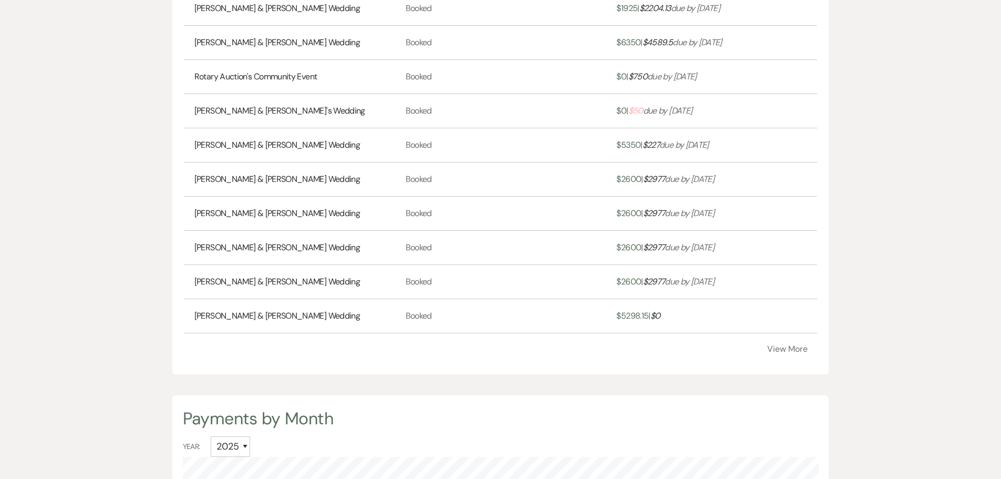
click at [779, 345] on button "View More" at bounding box center [787, 349] width 40 height 8
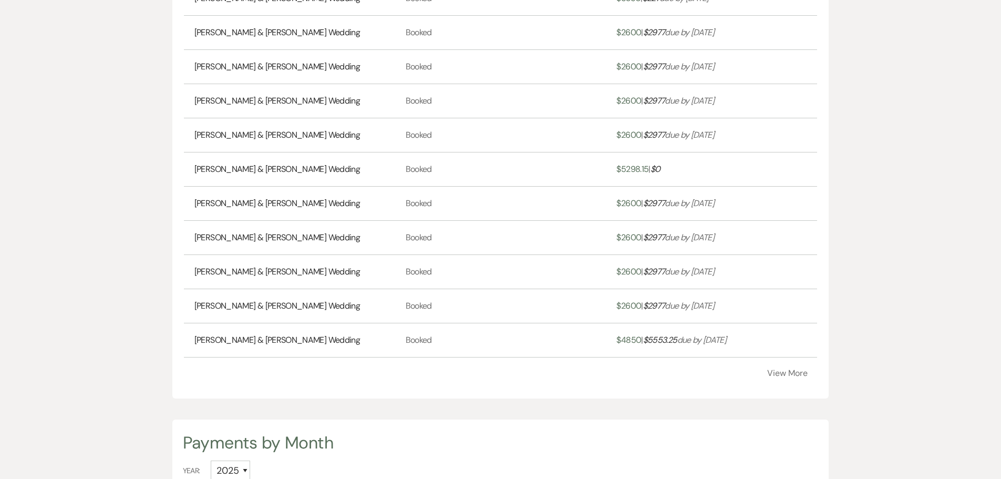
scroll to position [1472, 0]
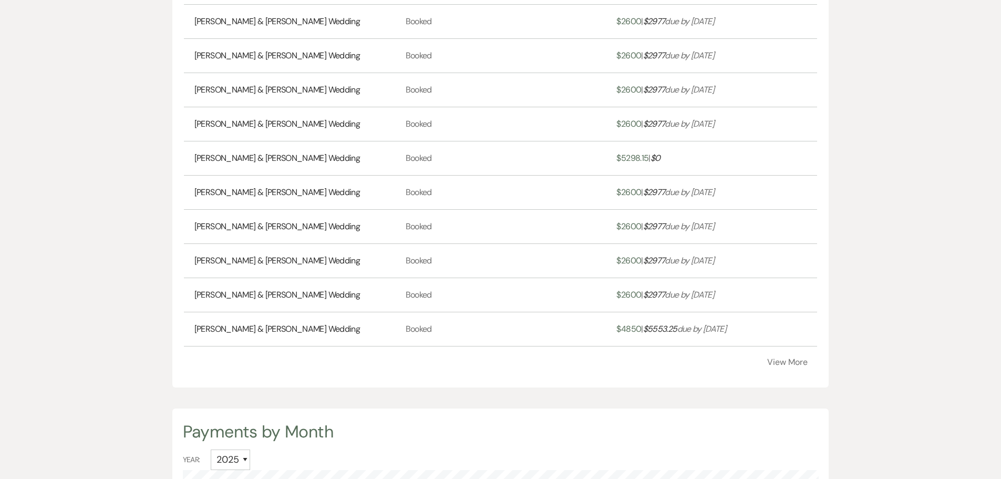
click at [780, 358] on button "View More" at bounding box center [787, 362] width 40 height 8
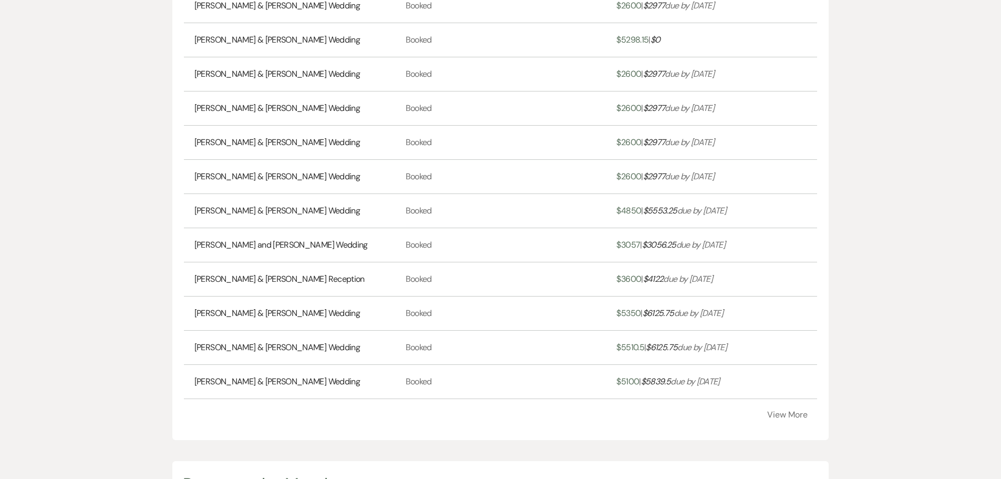
scroll to position [1629, 0]
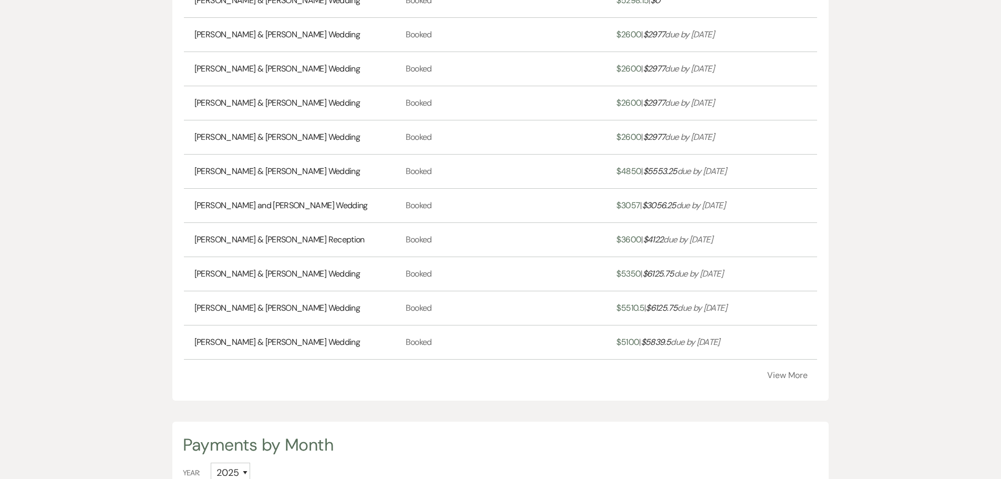
click at [785, 371] on button "View More" at bounding box center [787, 375] width 40 height 8
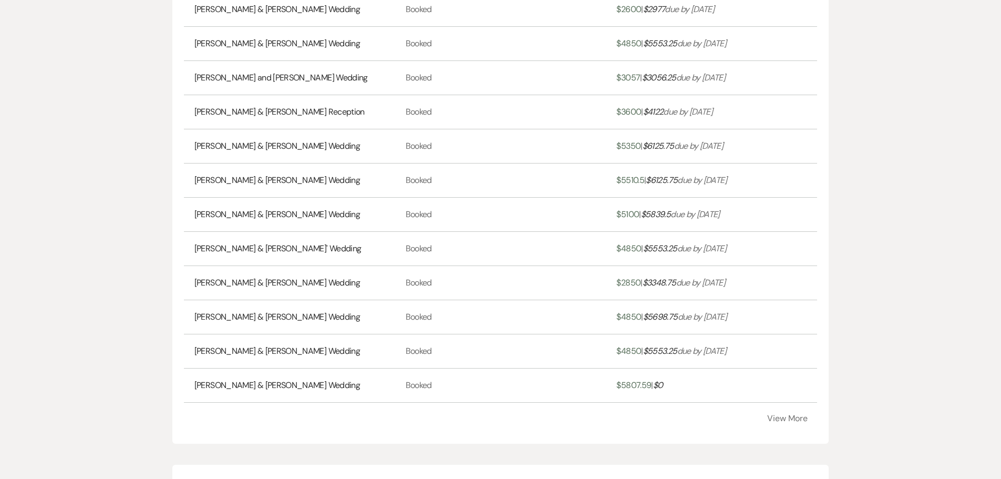
scroll to position [1787, 0]
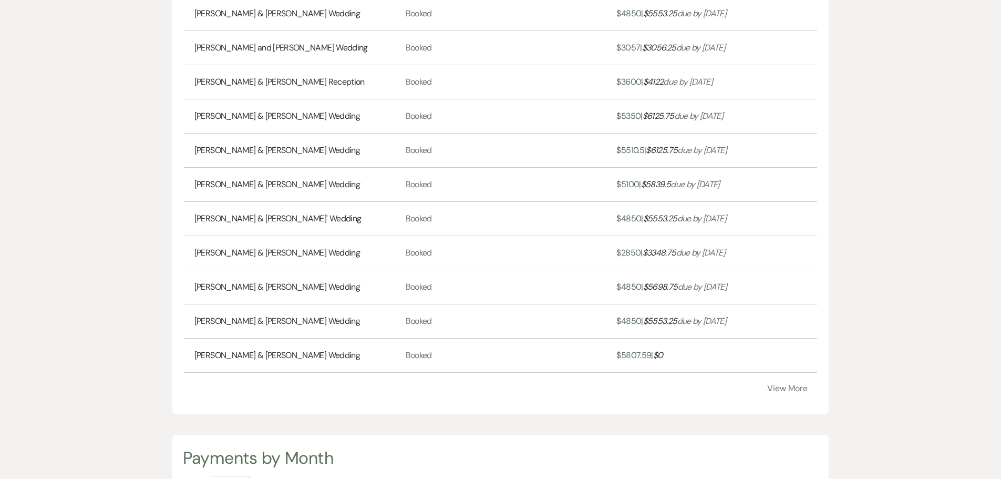
click at [783, 384] on button "View More" at bounding box center [787, 388] width 40 height 8
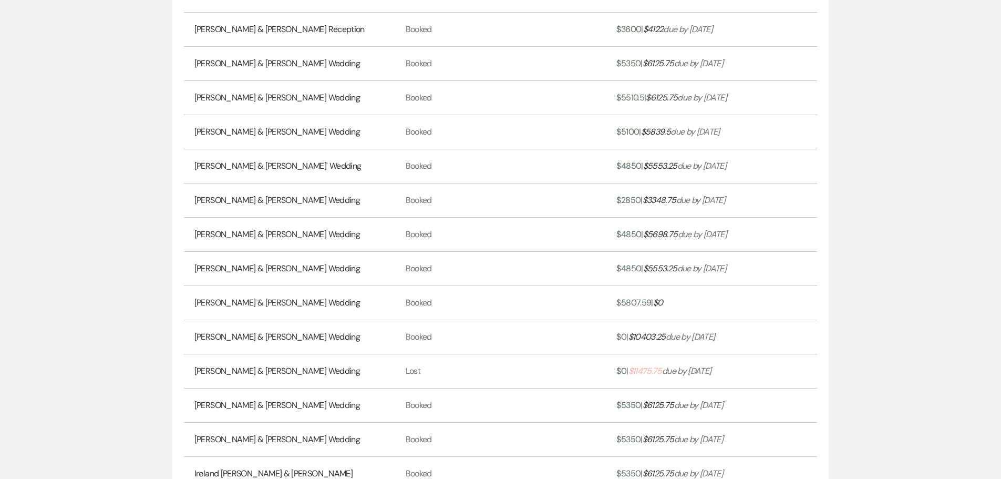
scroll to position [1892, 0]
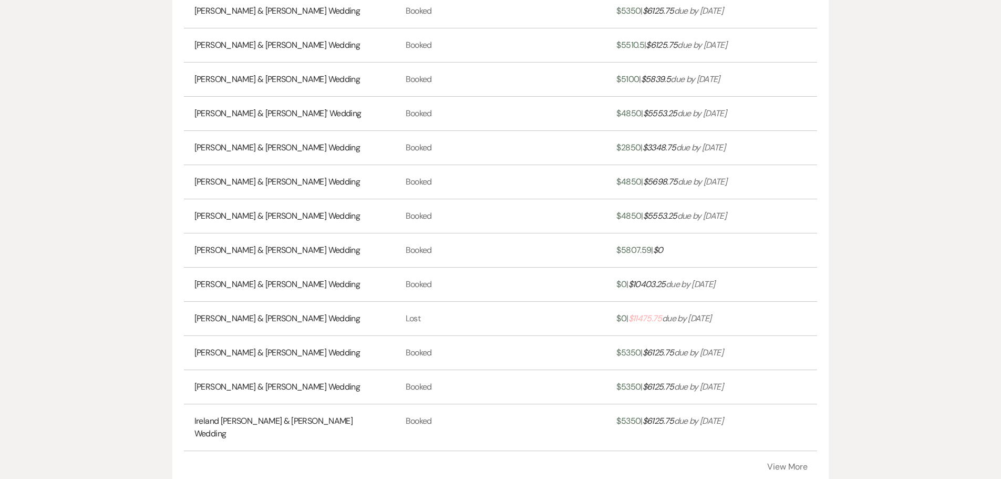
click at [787, 462] on button "View More" at bounding box center [787, 466] width 40 height 8
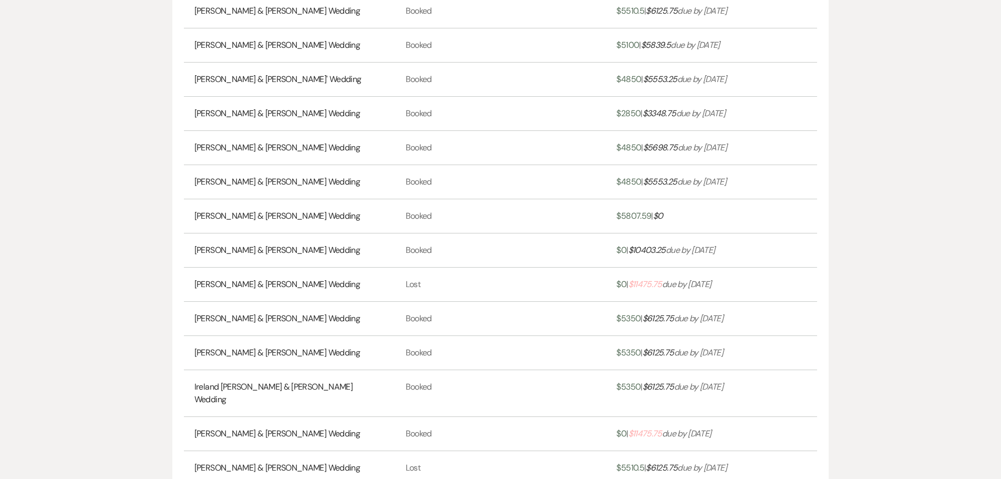
scroll to position [1945, 0]
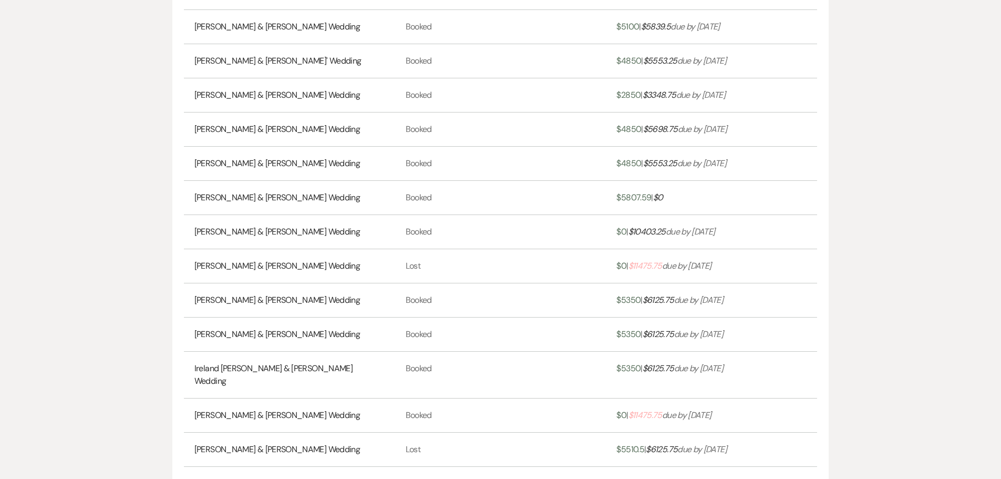
click at [293, 409] on link "[PERSON_NAME] & [PERSON_NAME] Wedding" at bounding box center [277, 415] width 166 height 13
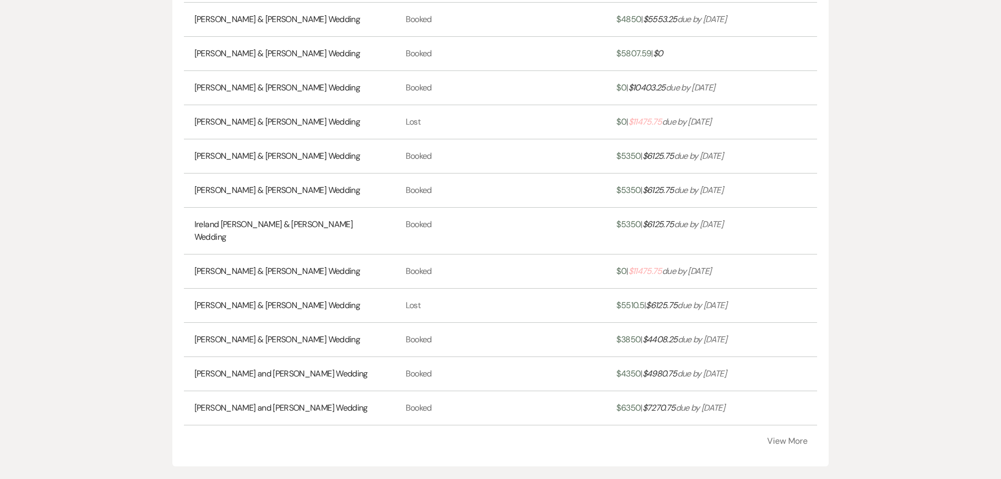
scroll to position [2102, 0]
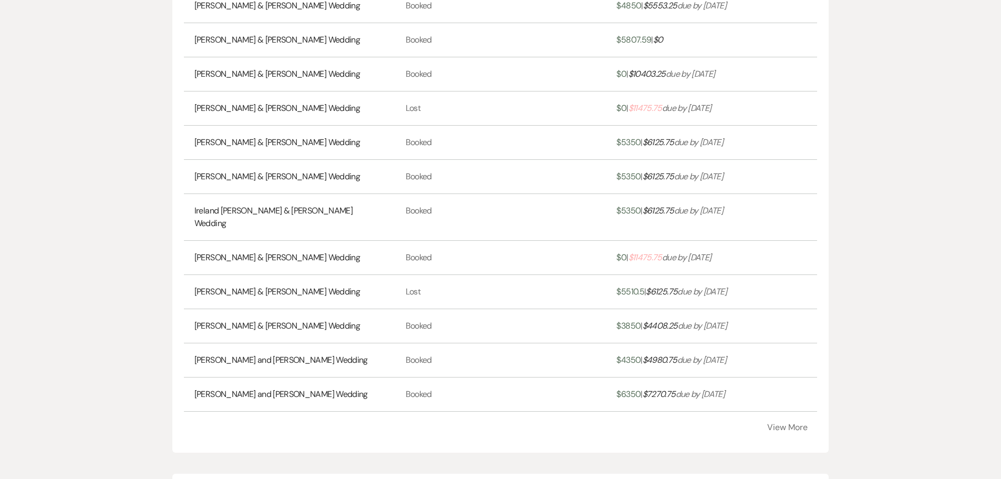
click at [775, 423] on button "View More" at bounding box center [787, 427] width 40 height 8
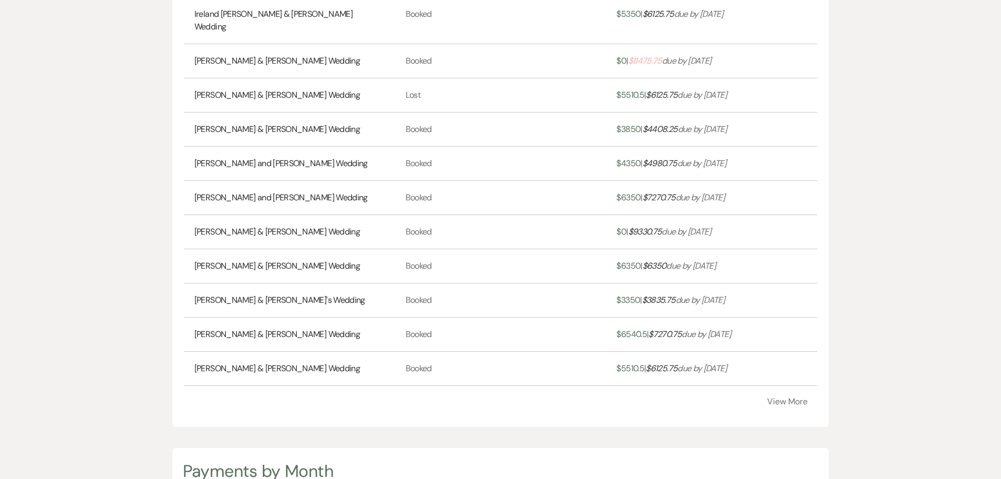
scroll to position [2312, 0]
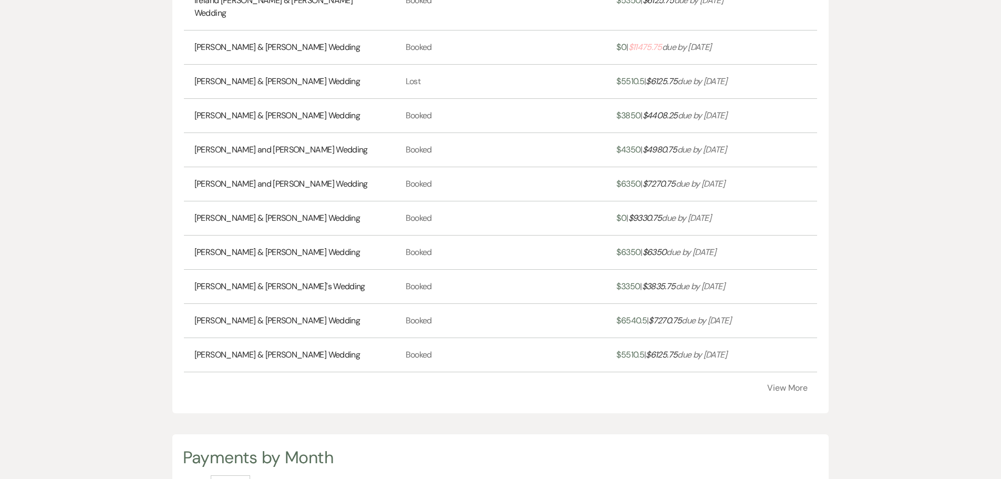
click at [783, 384] on button "View More" at bounding box center [787, 388] width 40 height 8
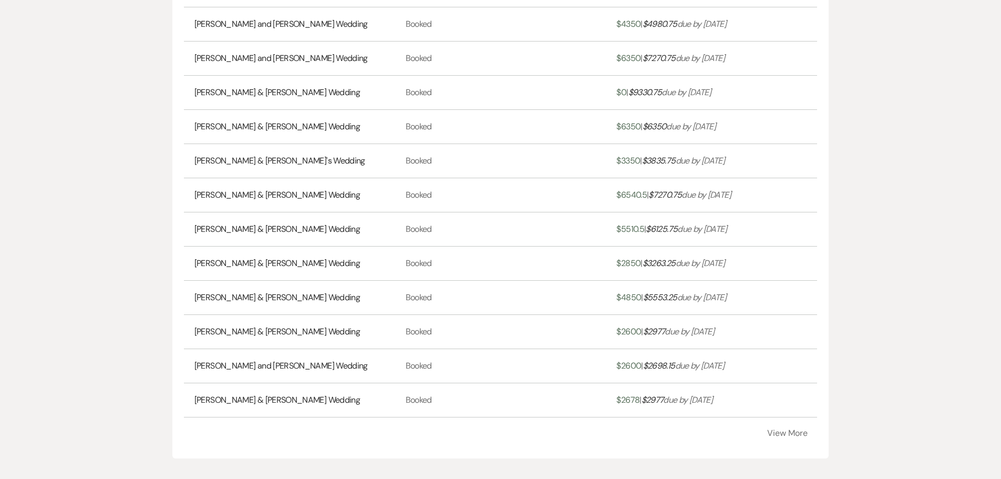
scroll to position [2470, 0]
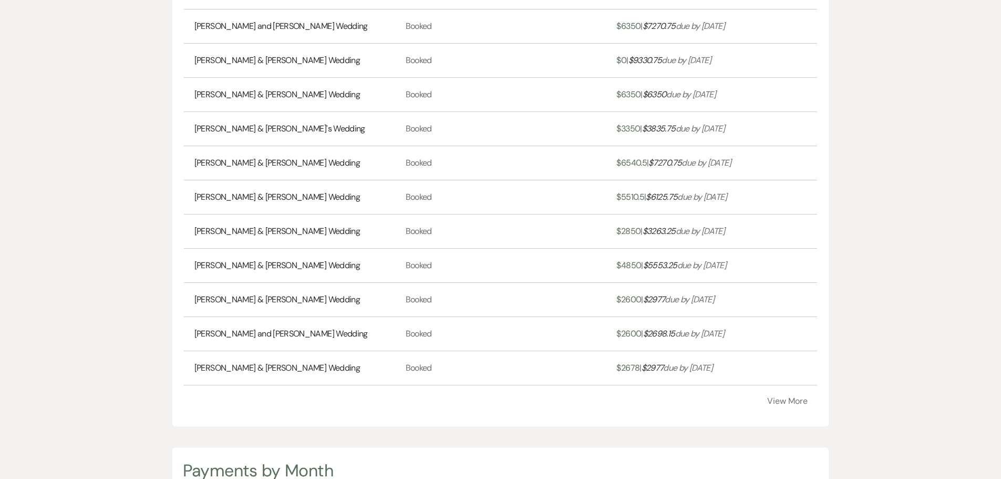
click at [780, 397] on button "View More" at bounding box center [787, 401] width 40 height 8
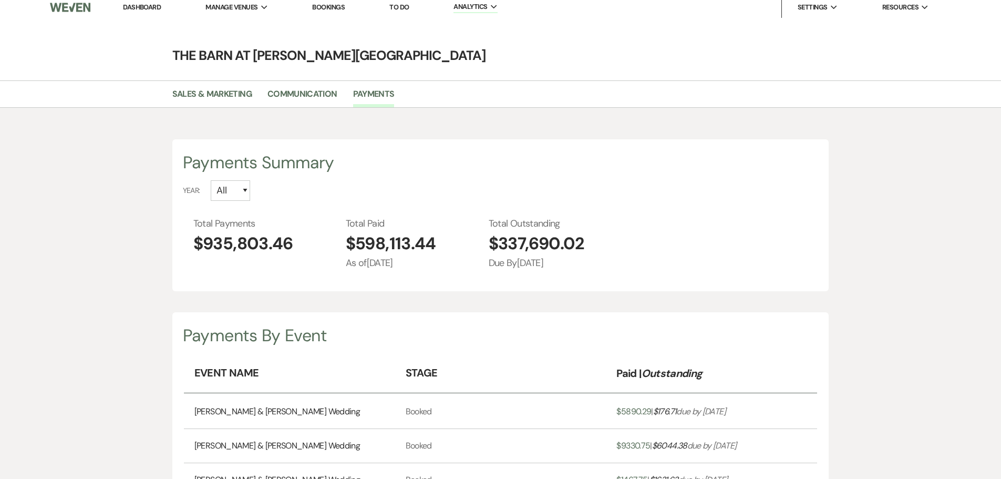
scroll to position [0, 0]
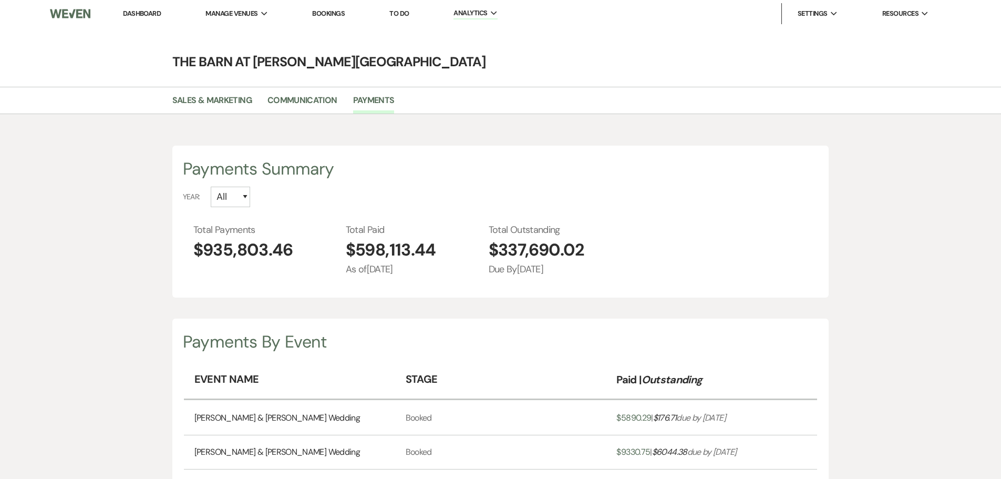
click at [137, 16] on link "Dashboard" at bounding box center [142, 13] width 38 height 9
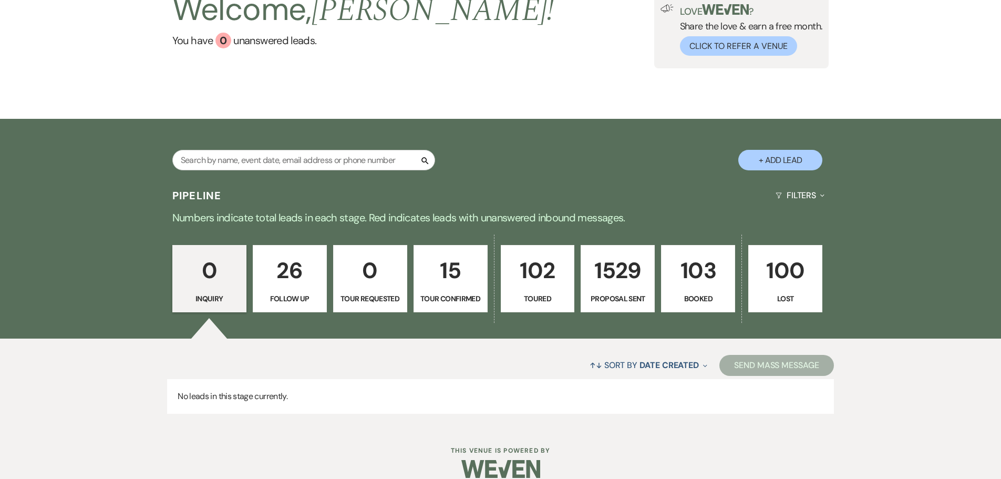
scroll to position [105, 0]
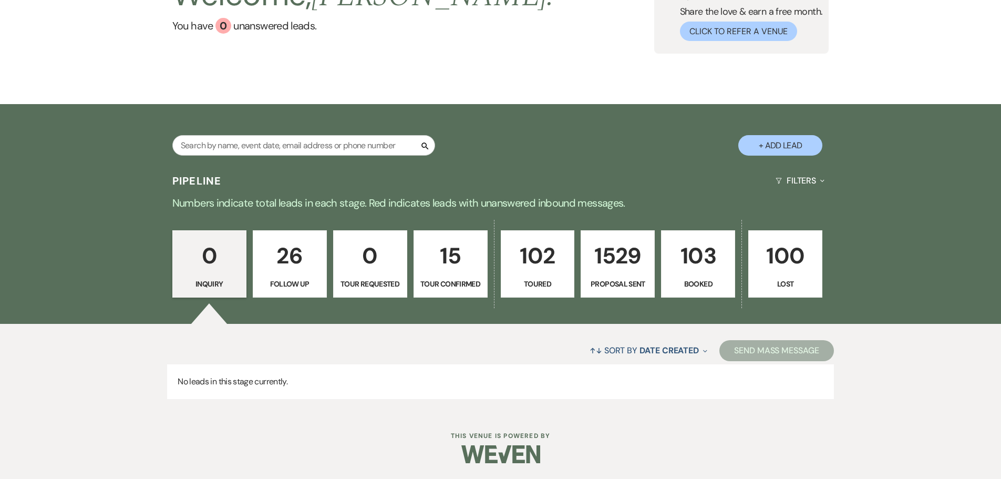
click at [701, 252] on p "103" at bounding box center [698, 255] width 60 height 35
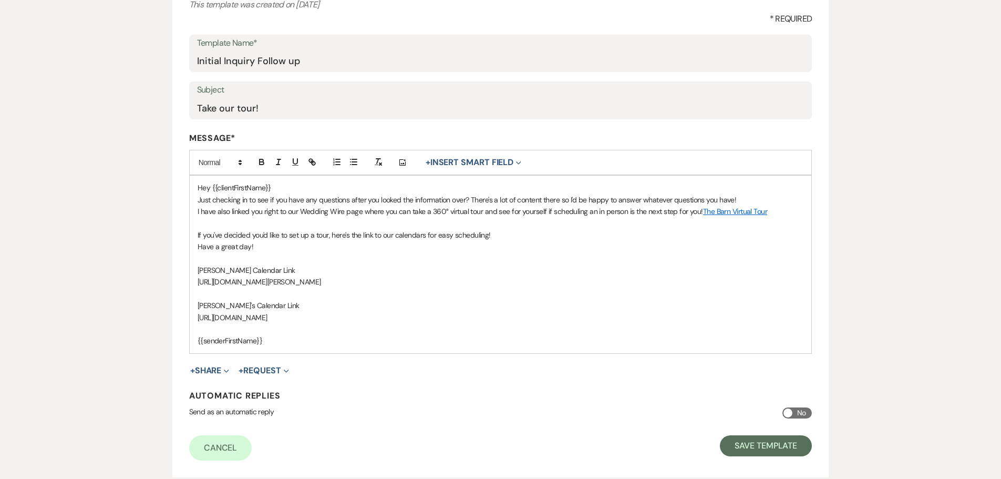
scroll to position [158, 0]
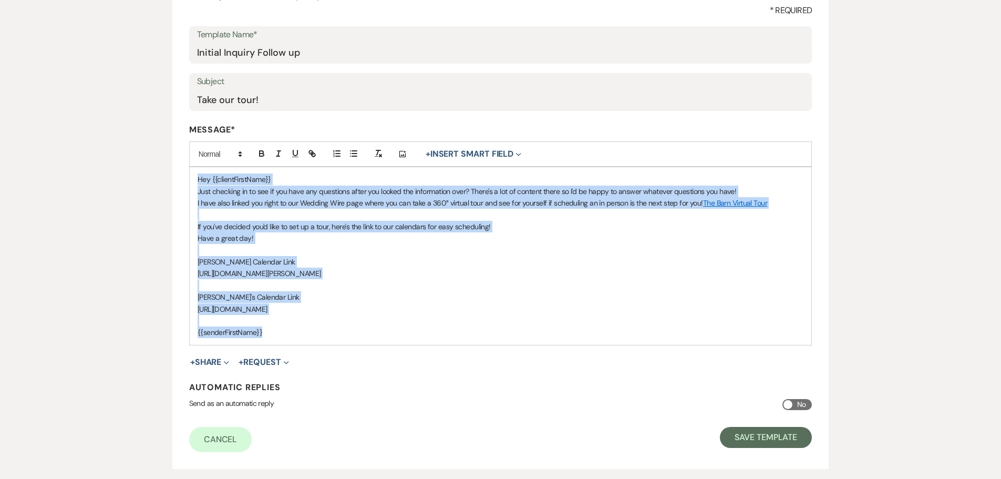
drag, startPoint x: 197, startPoint y: 181, endPoint x: 326, endPoint y: 339, distance: 204.3
click at [326, 339] on div "Hey {{clientFirstName}} Just checking in to see if you have any questions after…" at bounding box center [501, 255] width 622 height 177
copy div "Hey {{clientFirstName}} Just checking in to see if you have any questions after…"
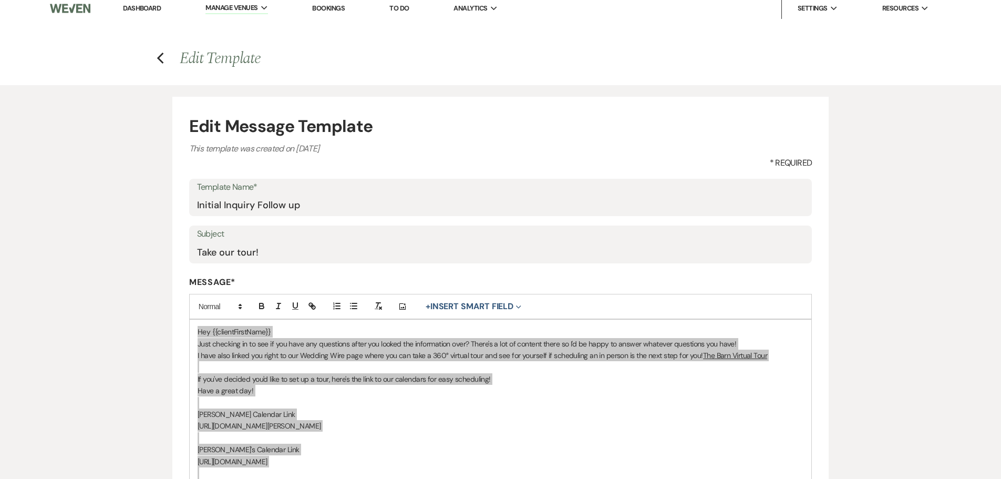
scroll to position [0, 0]
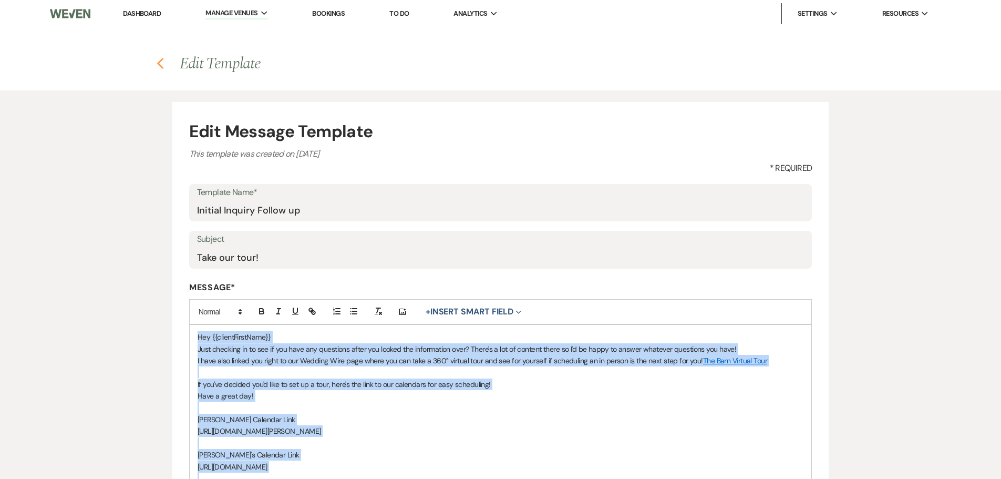
click at [162, 63] on icon "Previous" at bounding box center [161, 63] width 8 height 13
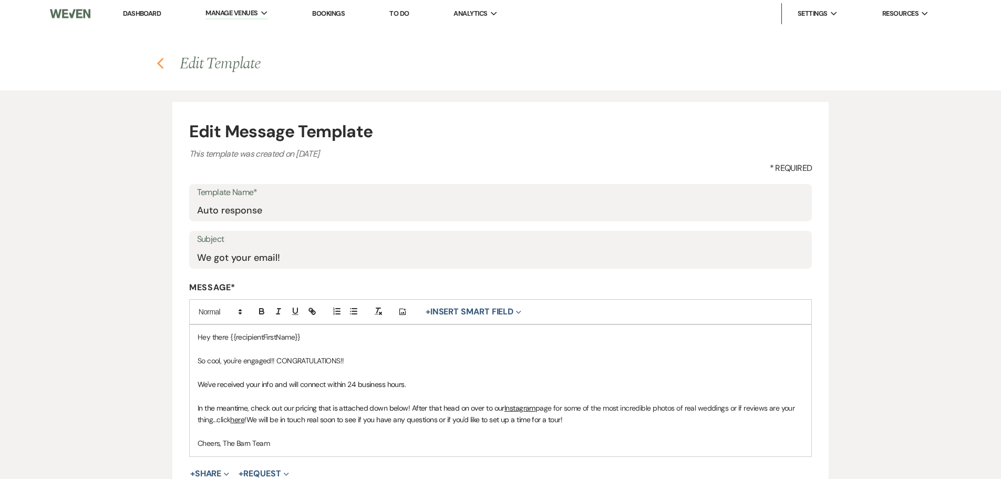
click at [161, 67] on use "button" at bounding box center [160, 64] width 7 height 12
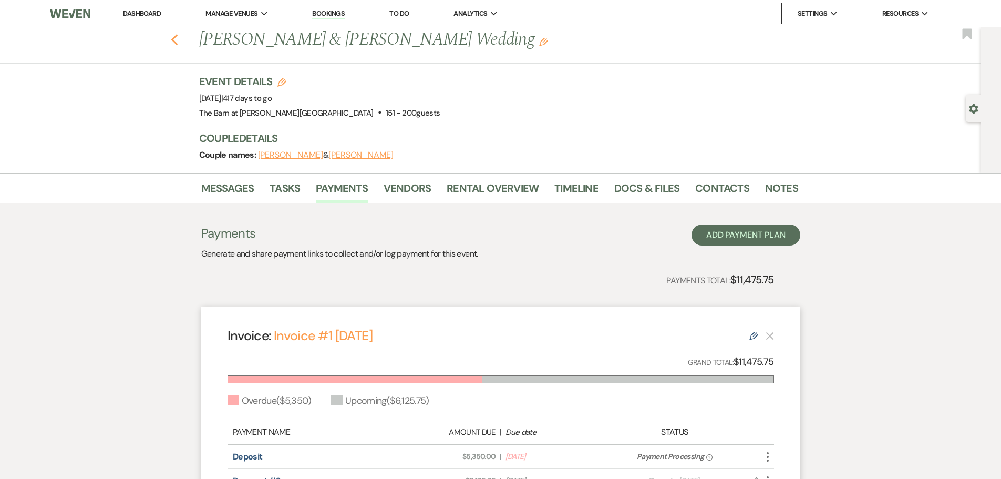
click at [179, 39] on icon "Previous" at bounding box center [175, 40] width 8 height 13
